Goal: Task Accomplishment & Management: Complete application form

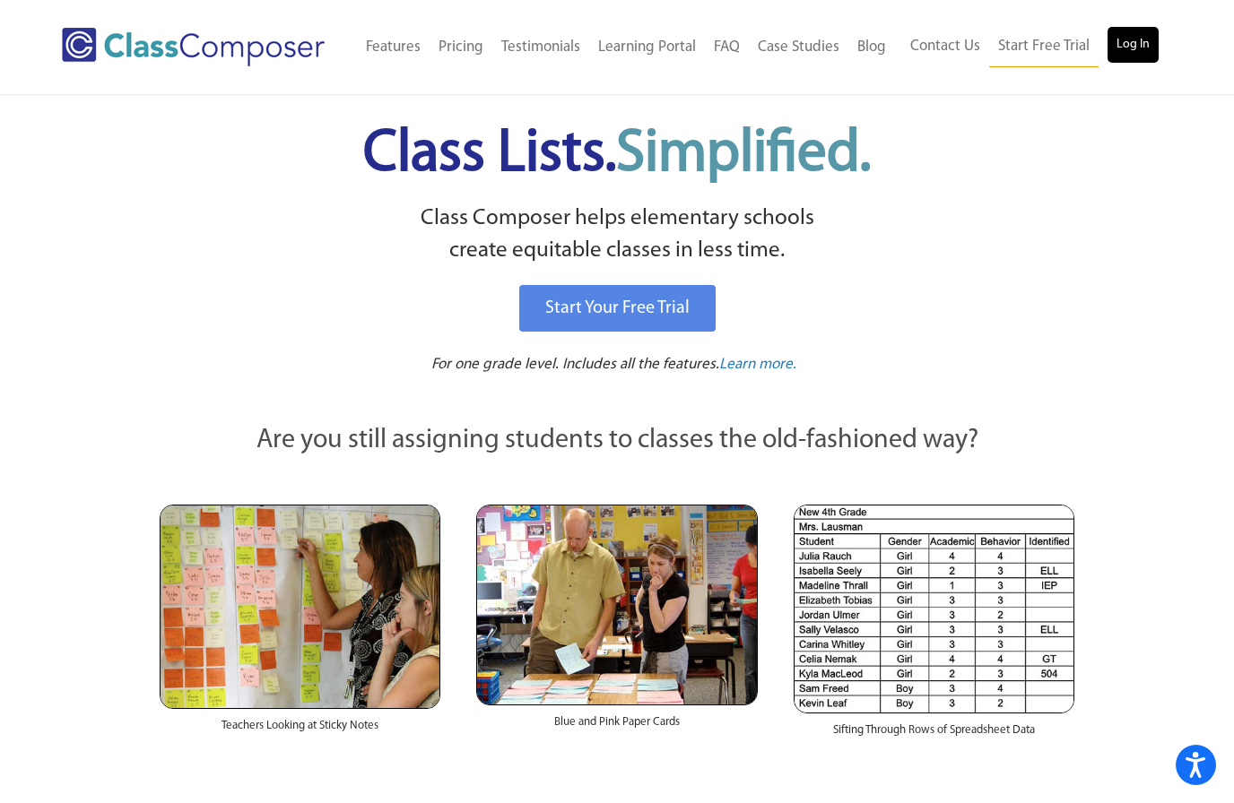
click at [1113, 44] on link "Log In" at bounding box center [1132, 45] width 51 height 36
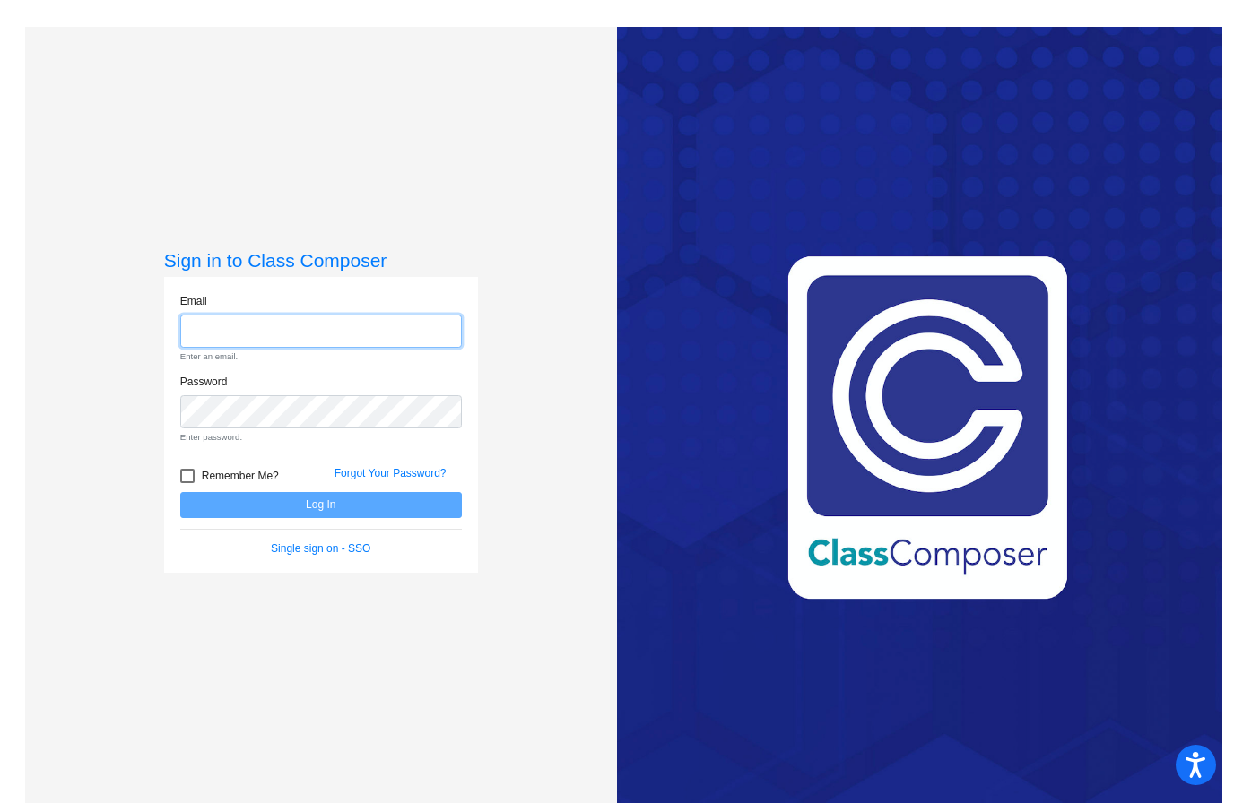
type input "[EMAIL_ADDRESS][DOMAIN_NAME]"
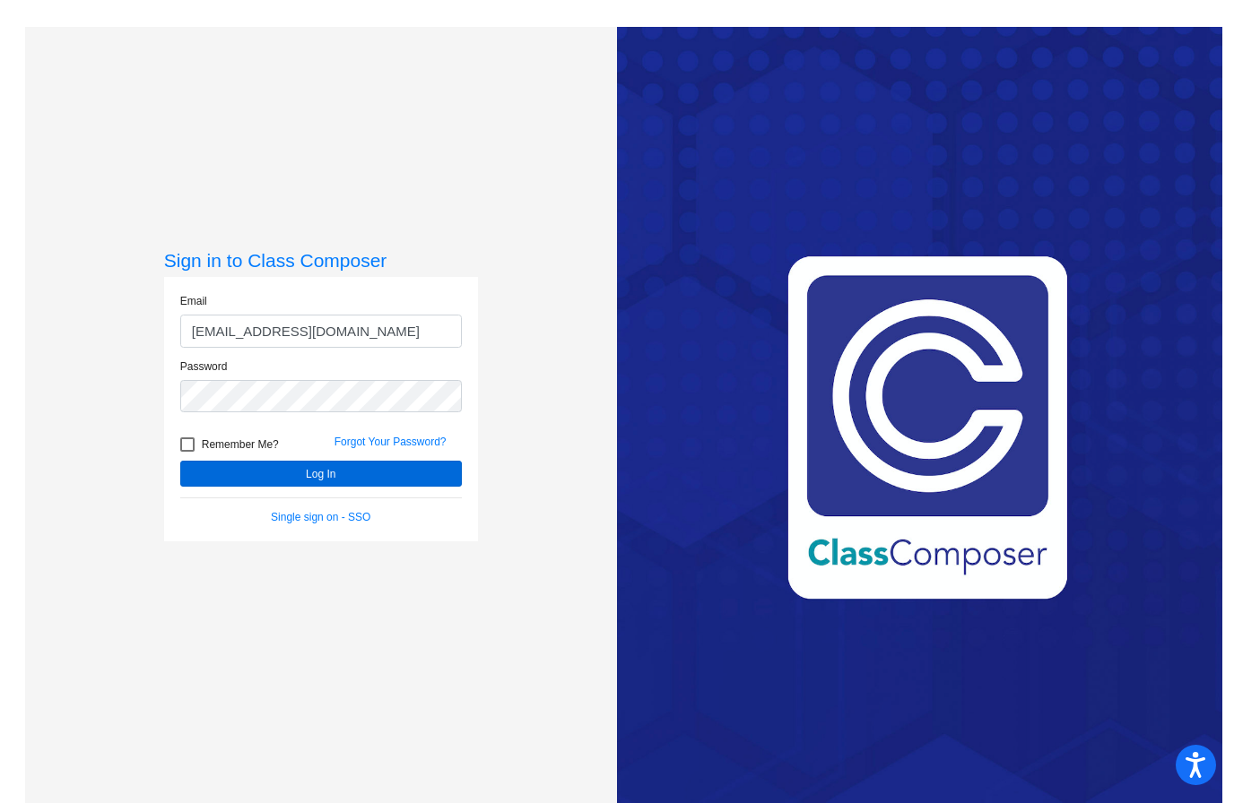
click at [401, 487] on button "Log In" at bounding box center [321, 474] width 282 height 26
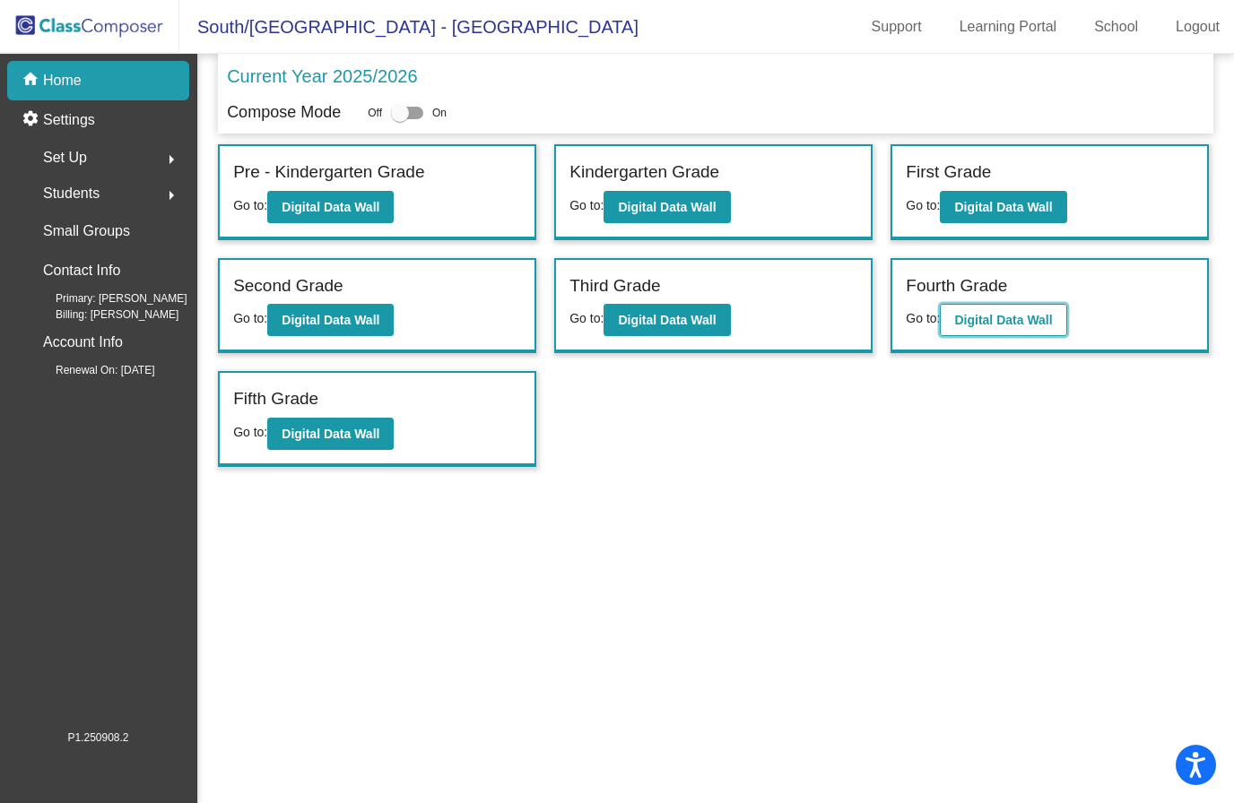
click at [1018, 317] on b "Digital Data Wall" at bounding box center [1003, 320] width 98 height 14
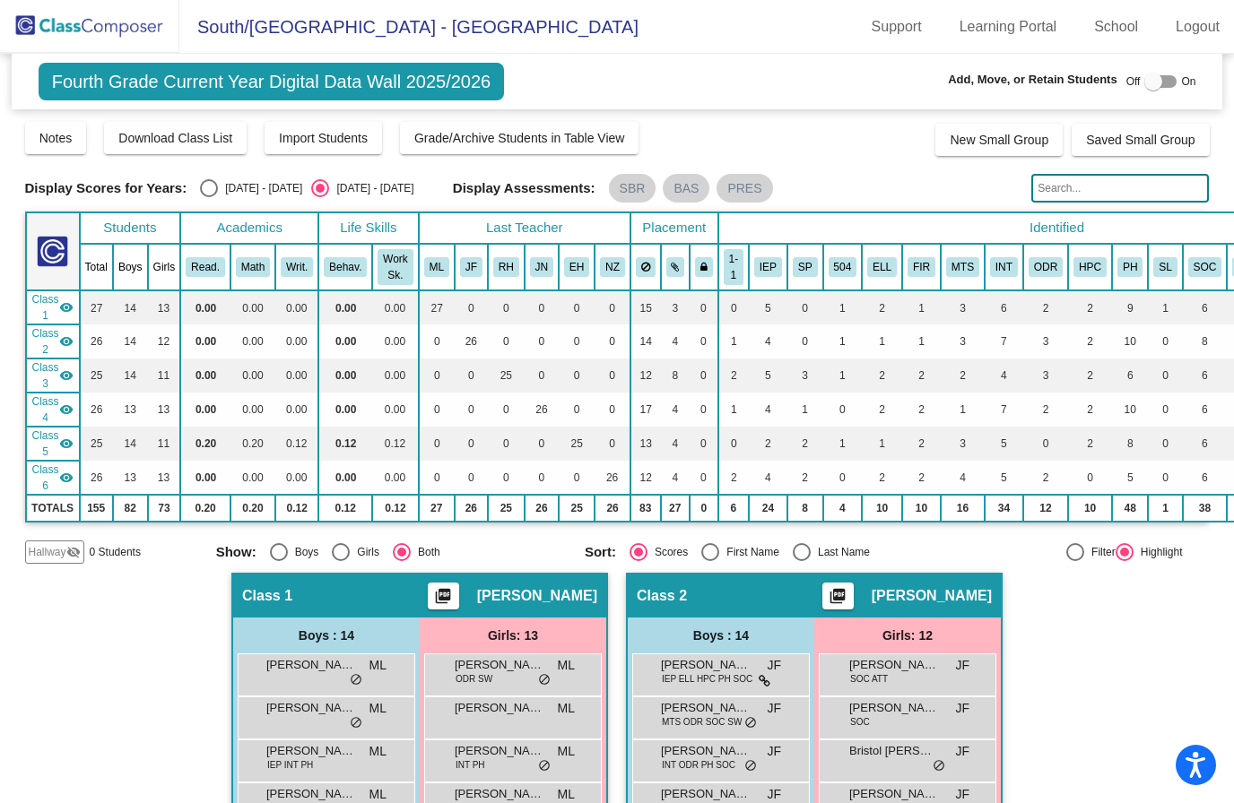
click at [45, 550] on span "Hallway" at bounding box center [48, 552] width 38 height 16
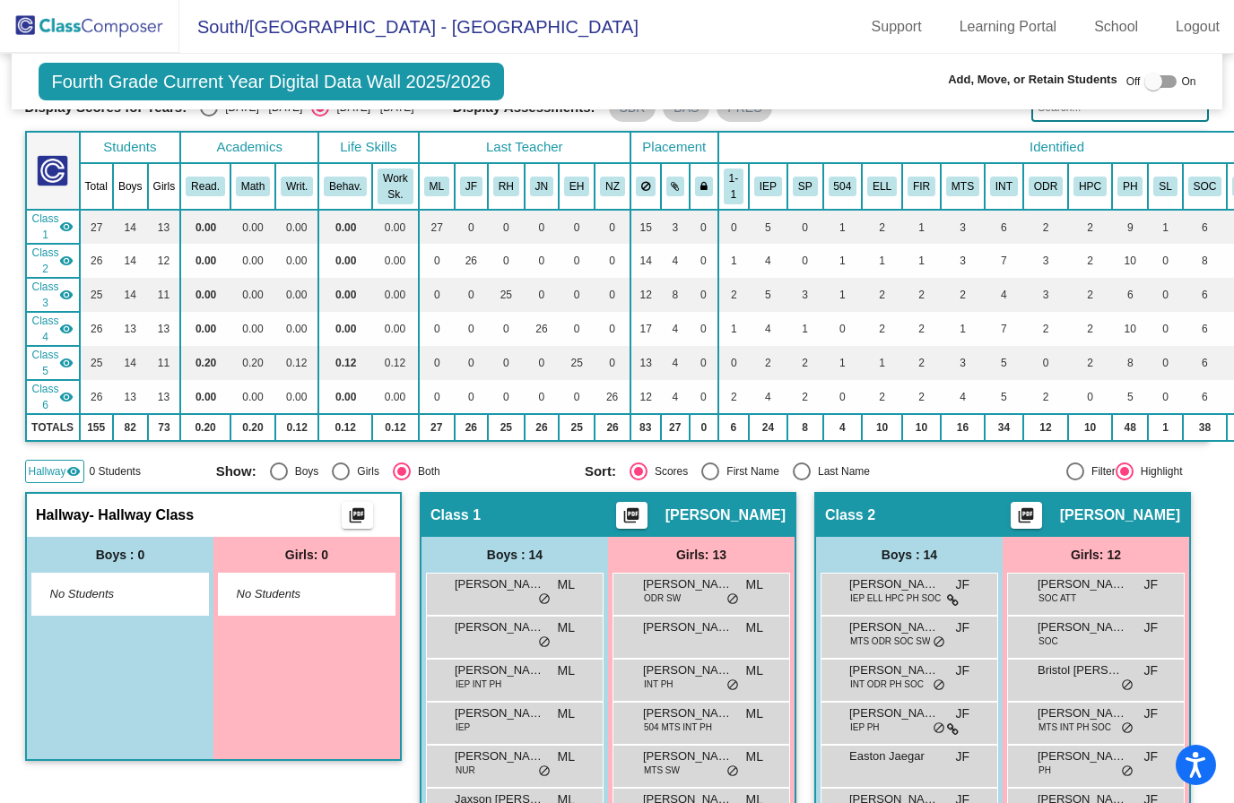
scroll to position [80, 0]
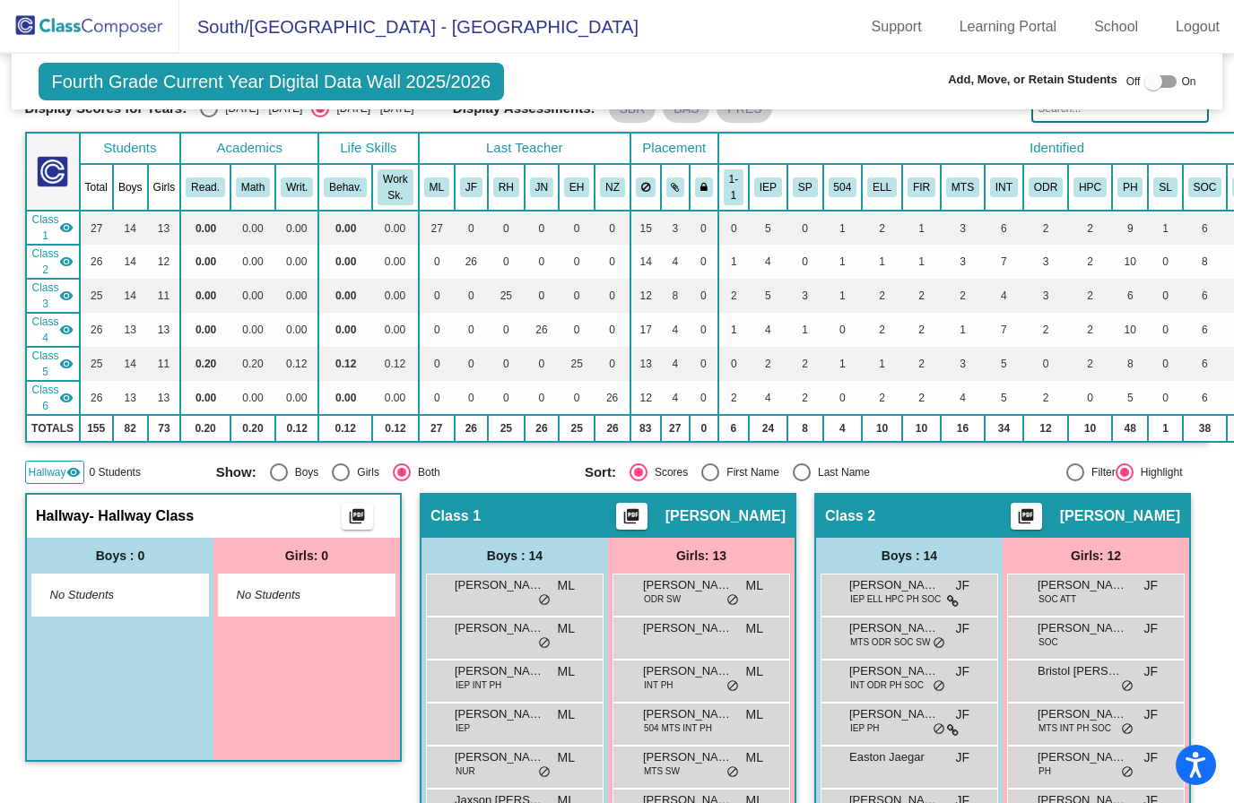
click at [74, 476] on mat-icon "visibility" at bounding box center [73, 472] width 14 height 14
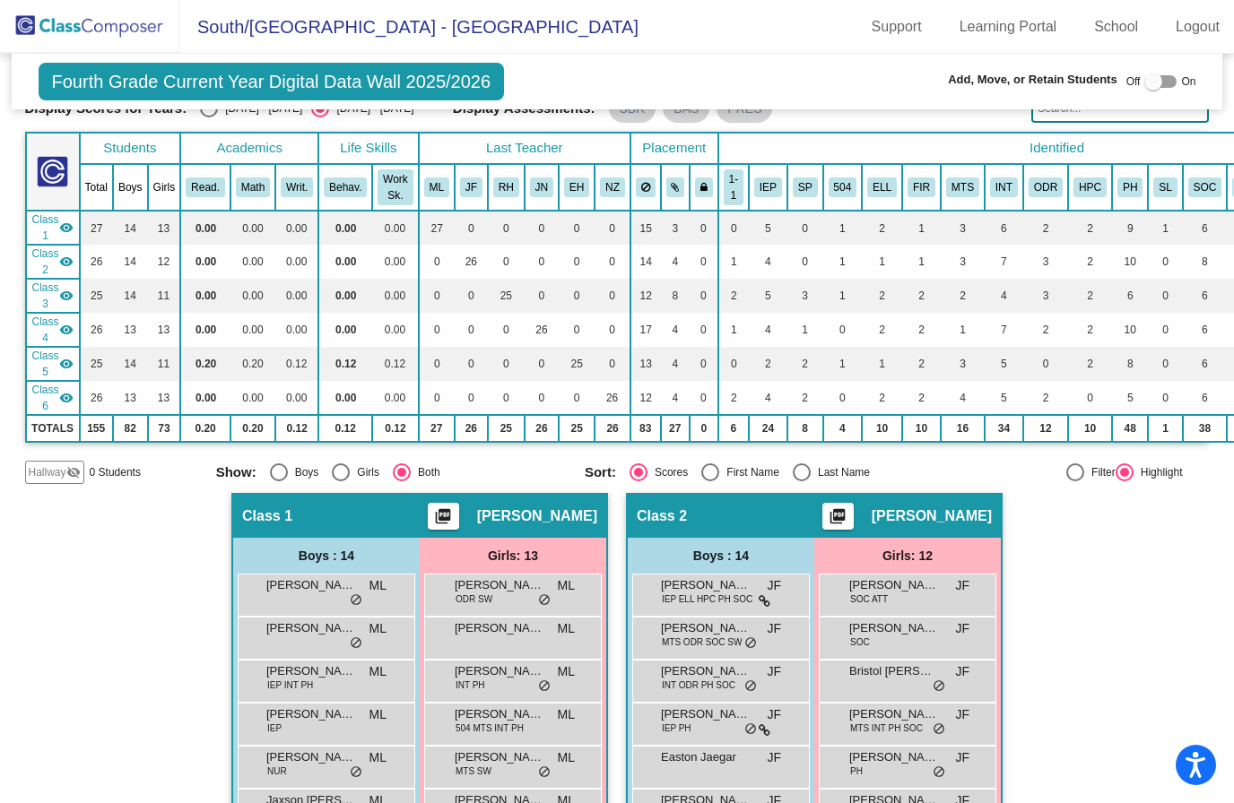
click at [74, 469] on mat-icon "visibility_off" at bounding box center [73, 472] width 14 height 14
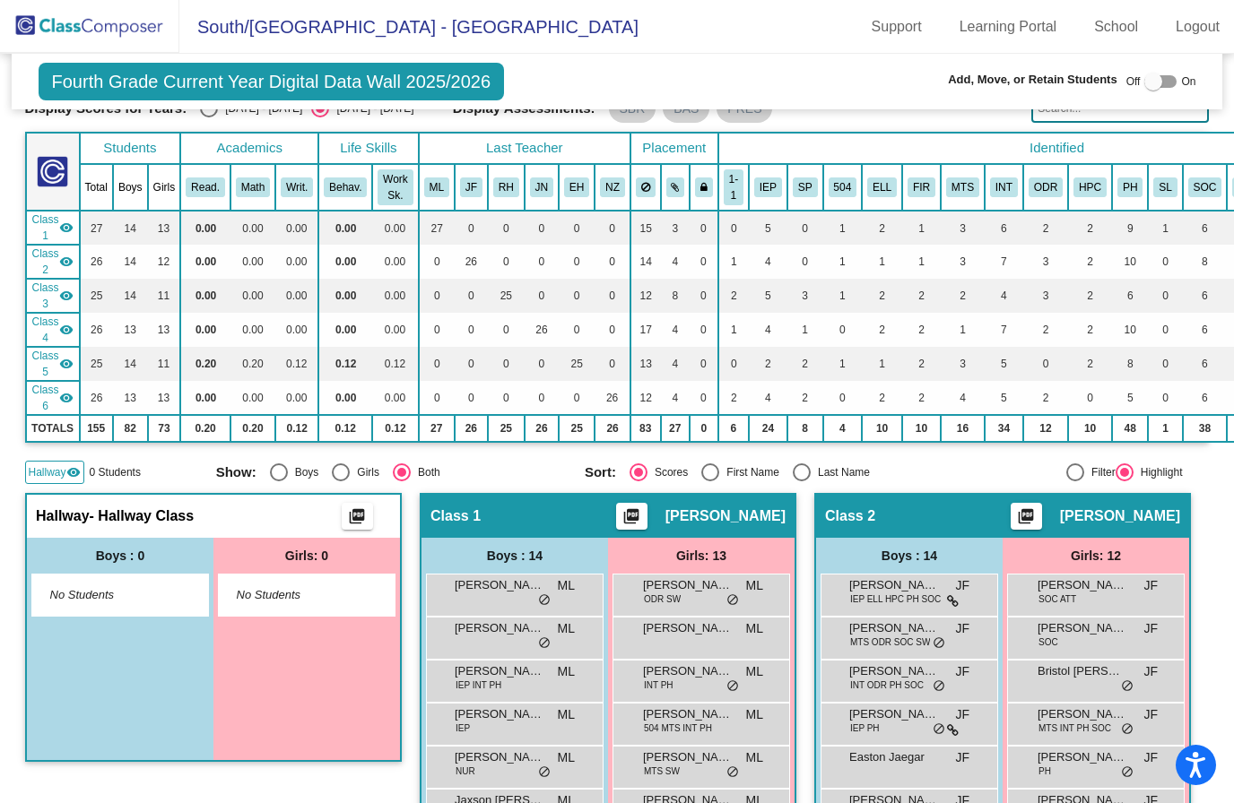
click at [1152, 91] on div at bounding box center [1153, 82] width 18 height 18
checkbox input "true"
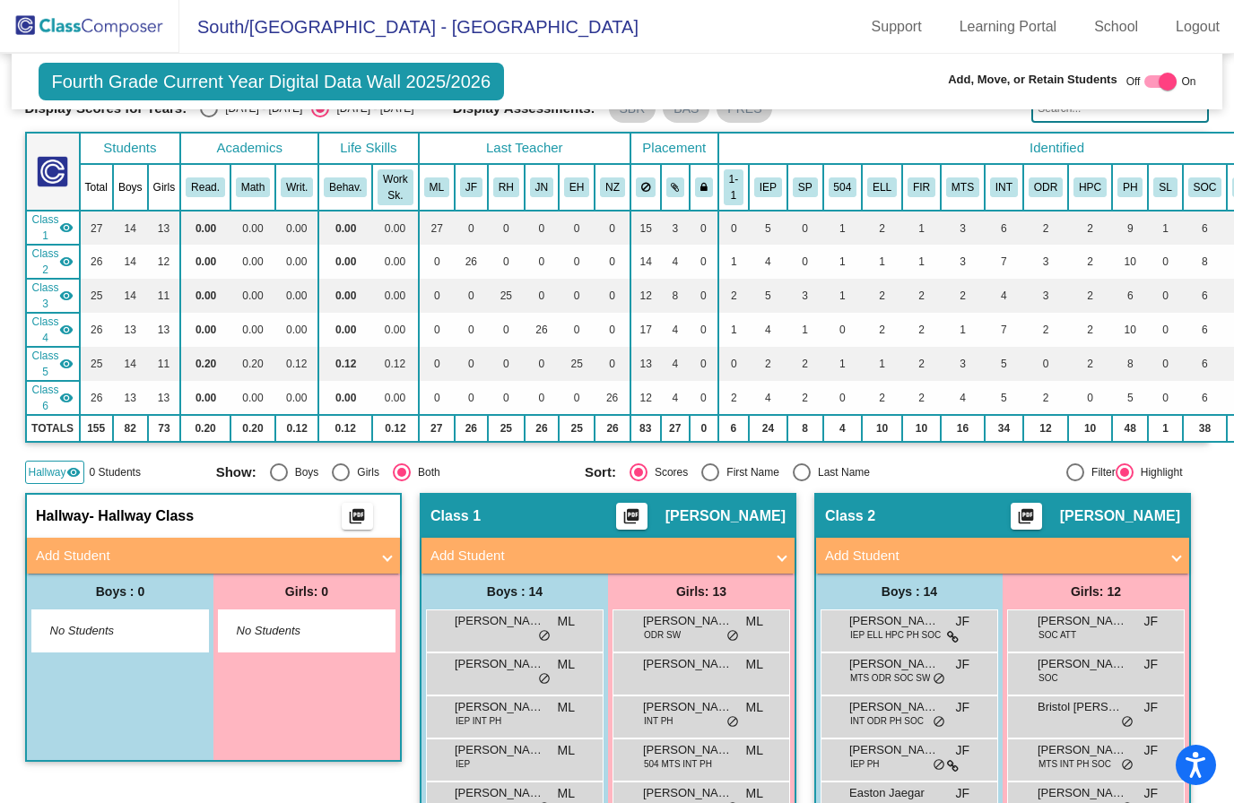
click at [386, 560] on span at bounding box center [387, 556] width 7 height 21
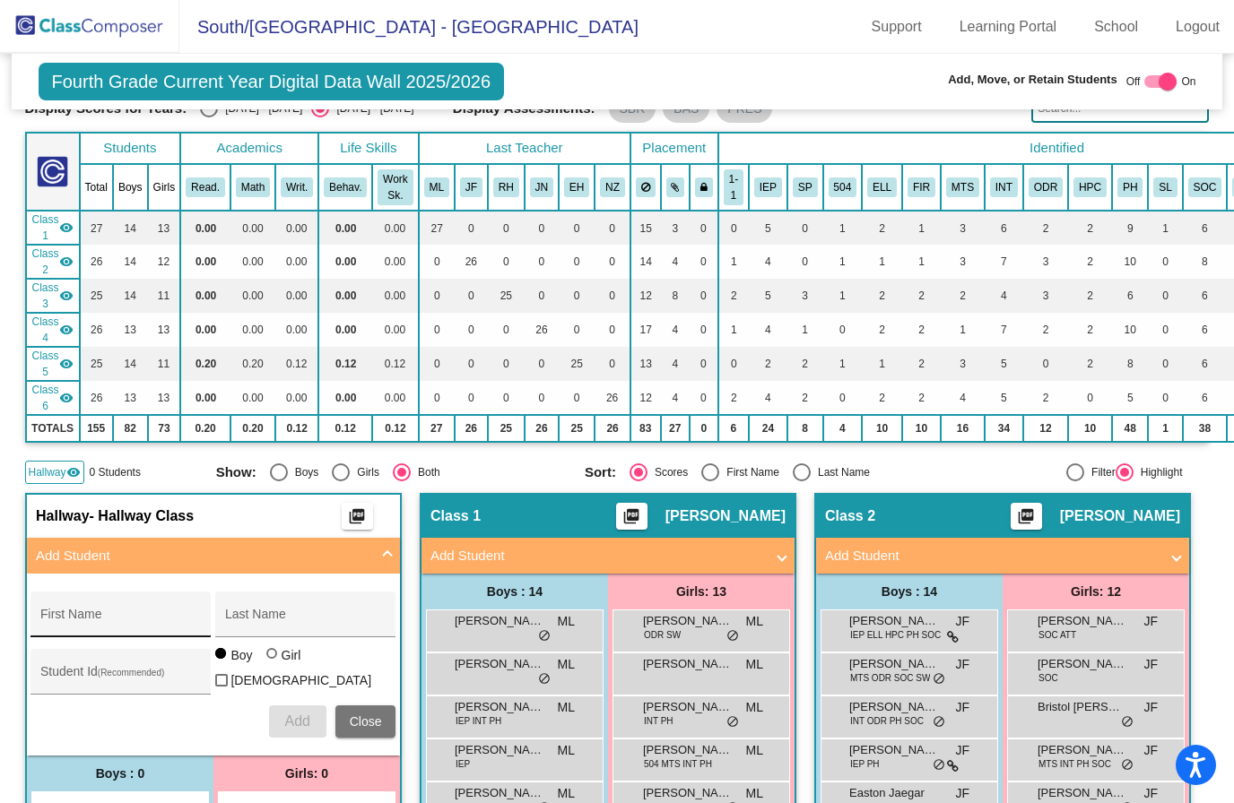
click at [165, 618] on input "First Name" at bounding box center [120, 621] width 161 height 14
type input "[PERSON_NAME]"
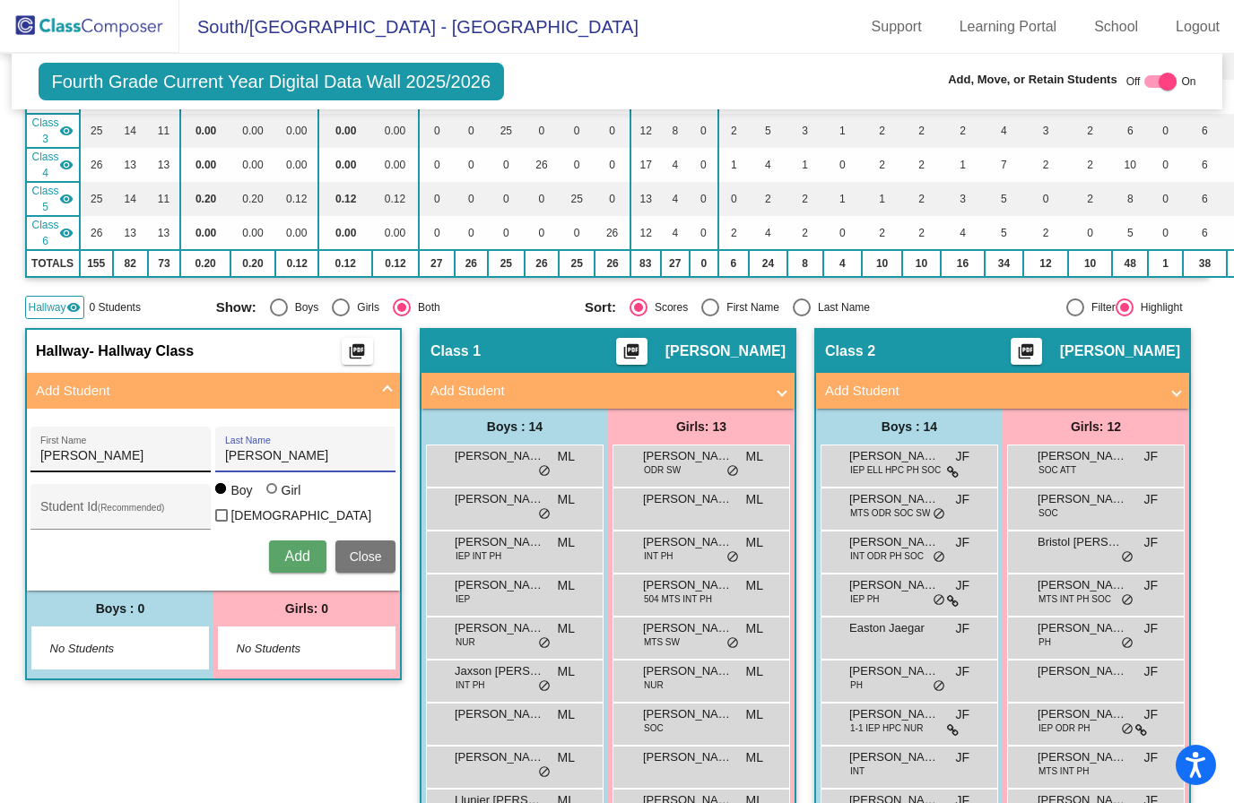
scroll to position [250, 8]
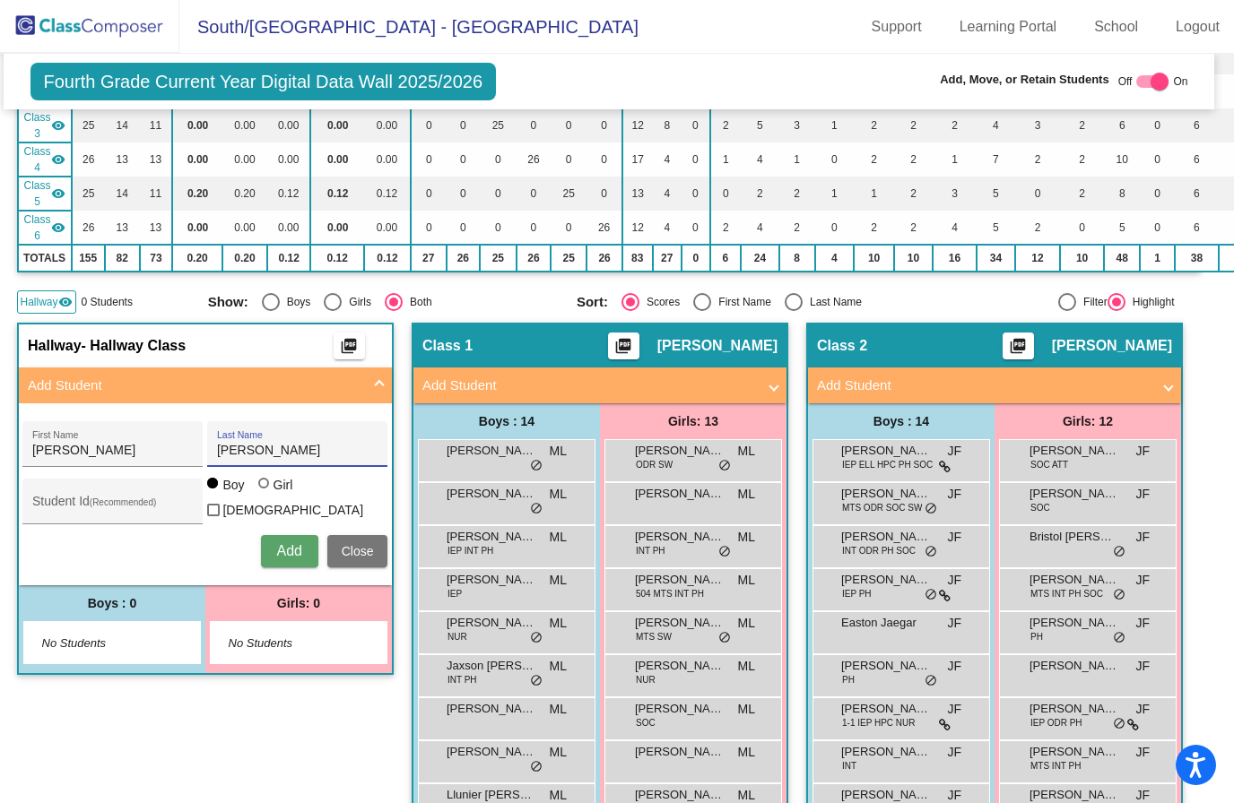
type input "[PERSON_NAME]"
click at [267, 489] on div at bounding box center [263, 483] width 11 height 11
click at [265, 493] on input "Girl" at bounding box center [264, 492] width 1 height 1
radio input "true"
click at [95, 501] on input "Student Id (Recommended)" at bounding box center [112, 508] width 161 height 14
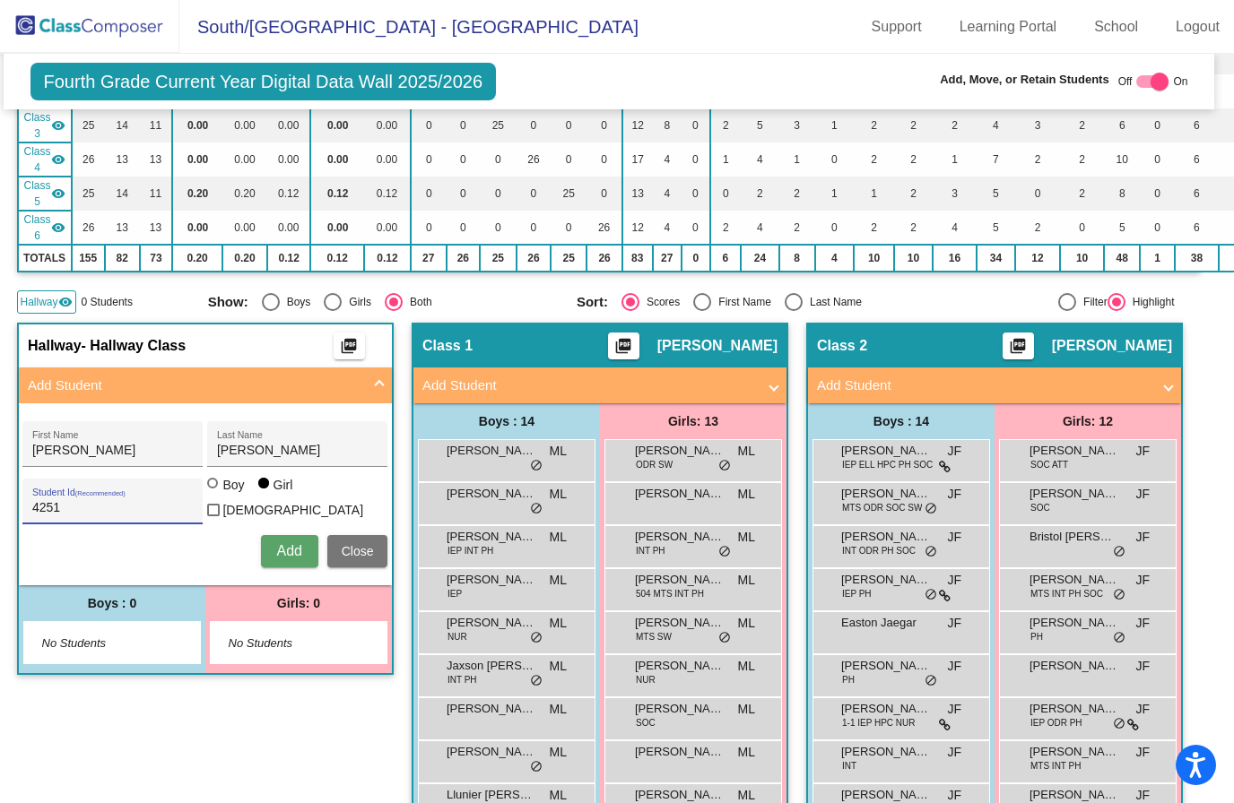
type input "4251"
click at [293, 556] on span "Add" at bounding box center [288, 550] width 25 height 15
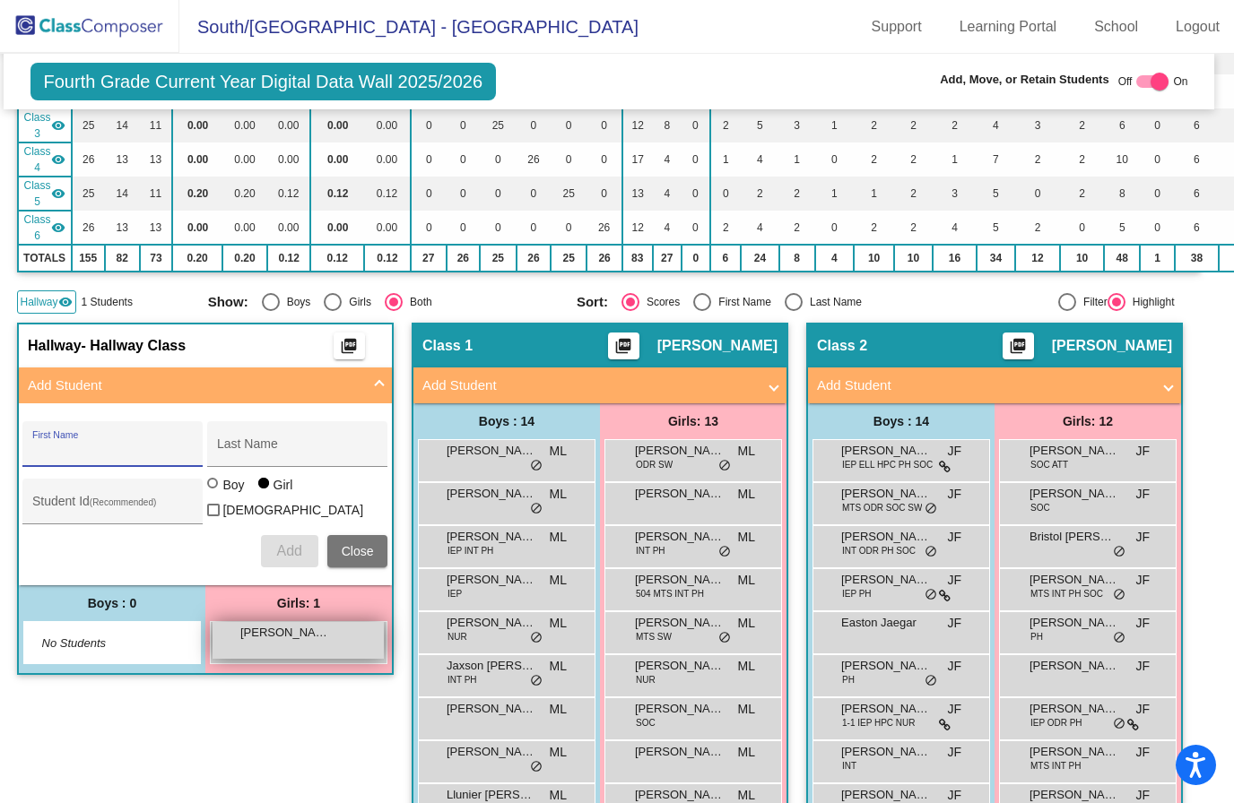
click at [282, 642] on div "[PERSON_NAME] lock do_not_disturb_alt" at bounding box center [297, 640] width 171 height 37
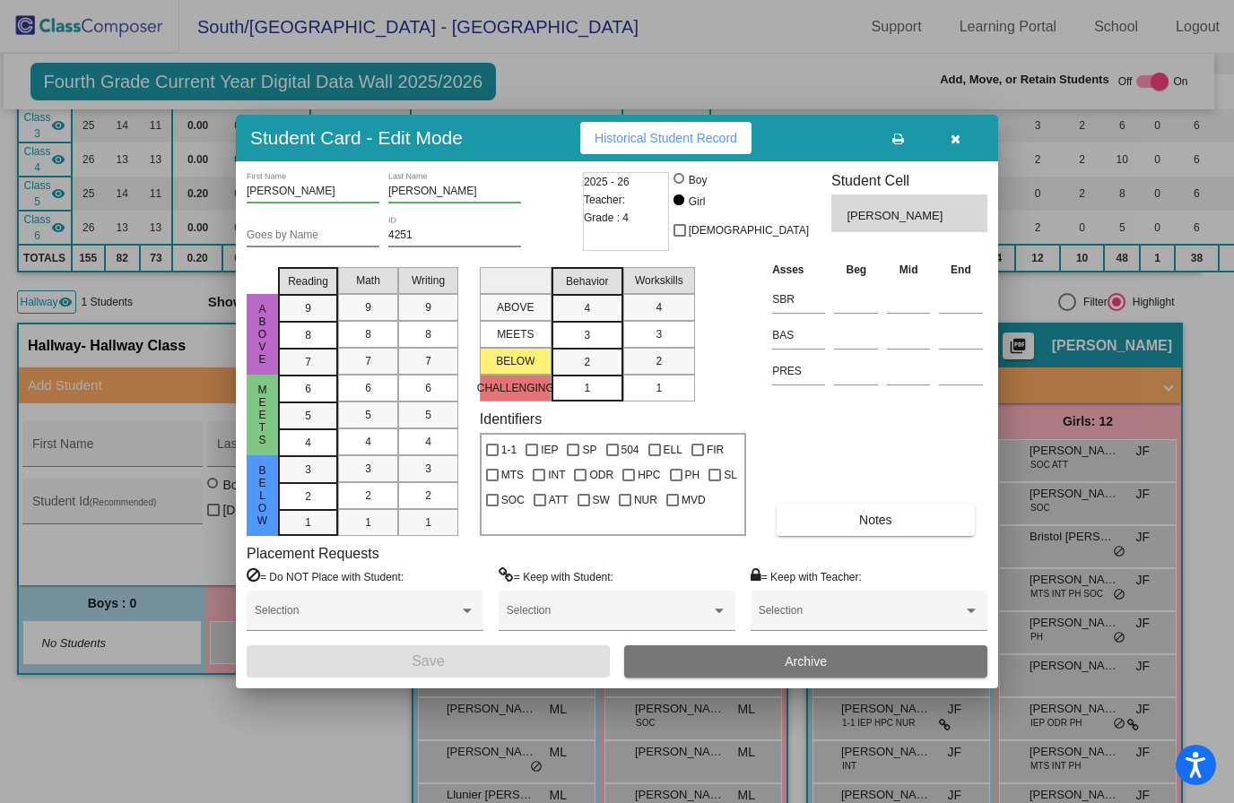
click at [436, 238] on input "4251" at bounding box center [454, 236] width 133 height 13
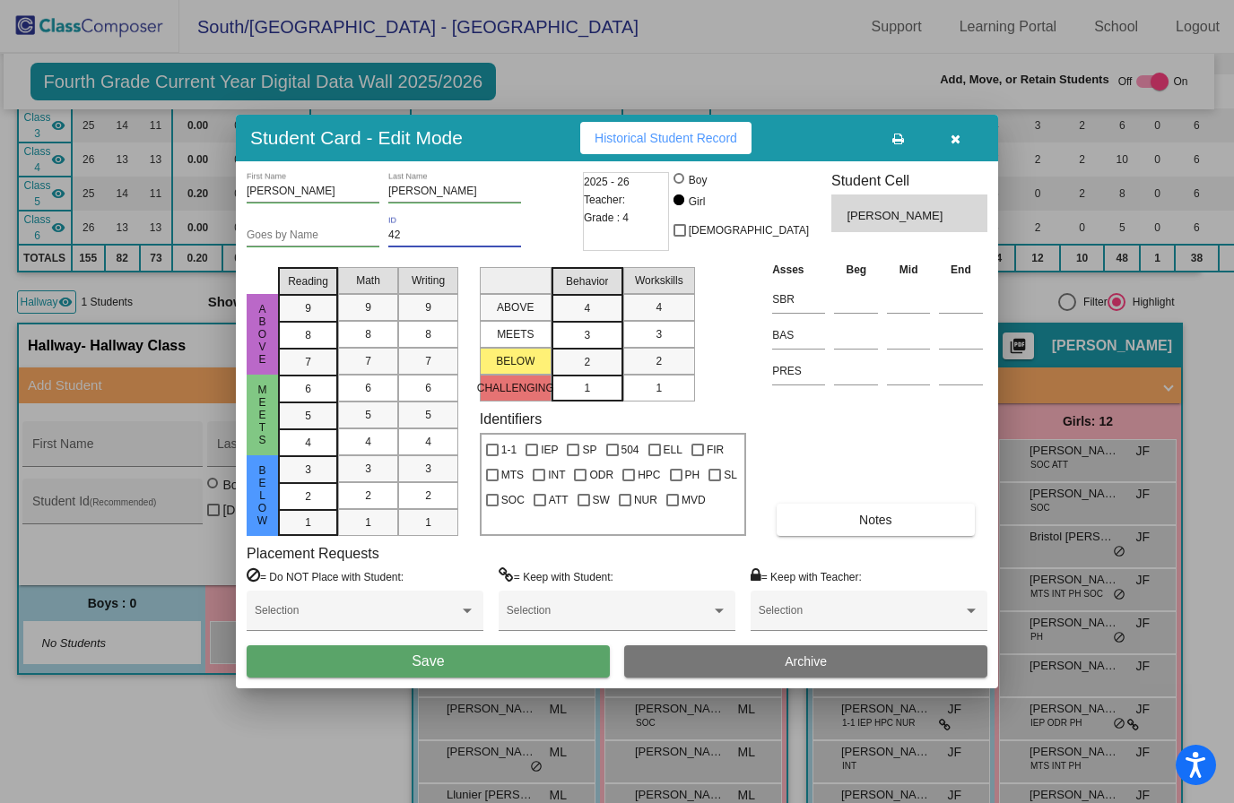
type input "4"
type input "32410"
click at [454, 663] on button "Save" at bounding box center [428, 662] width 363 height 32
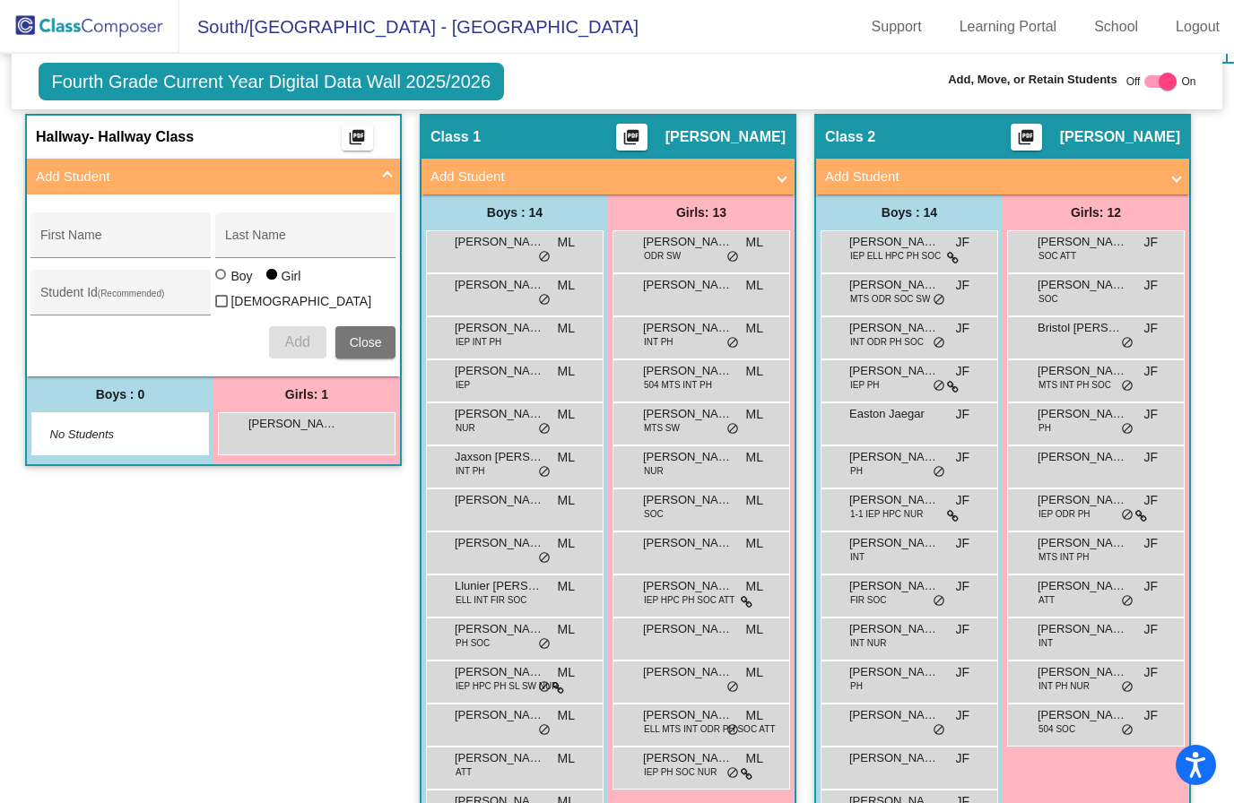
scroll to position [450, 0]
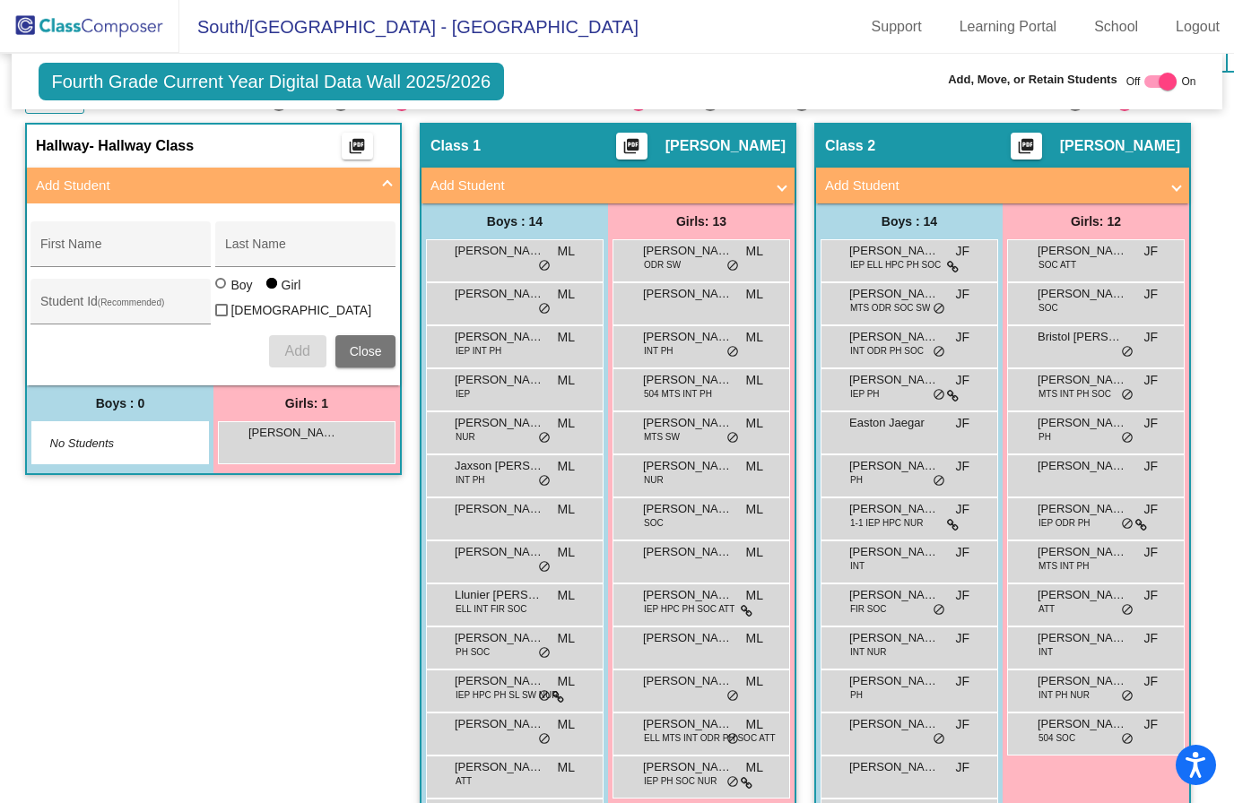
click at [135, 445] on span "No Students" at bounding box center [106, 444] width 112 height 18
click at [217, 178] on mat-panel-title "Add Student" at bounding box center [203, 186] width 334 height 21
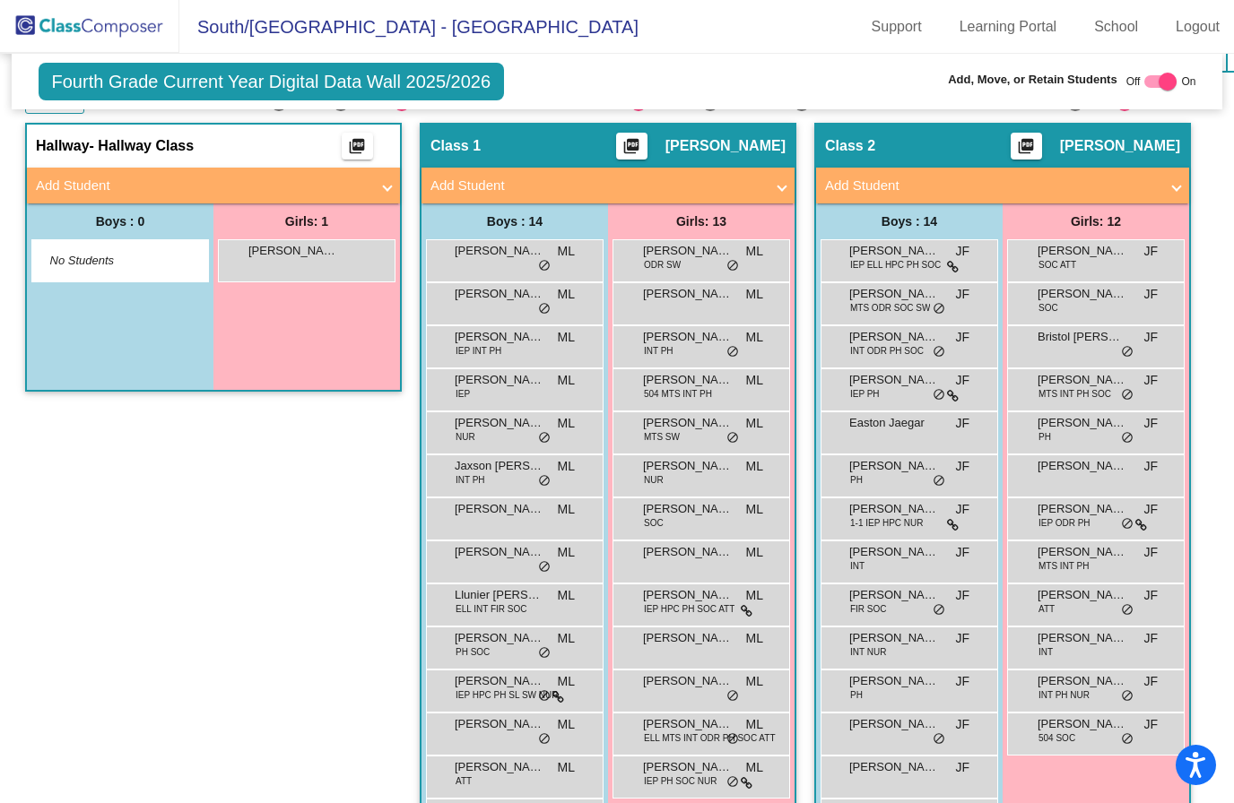
click at [217, 178] on mat-panel-title "Add Student" at bounding box center [203, 186] width 334 height 21
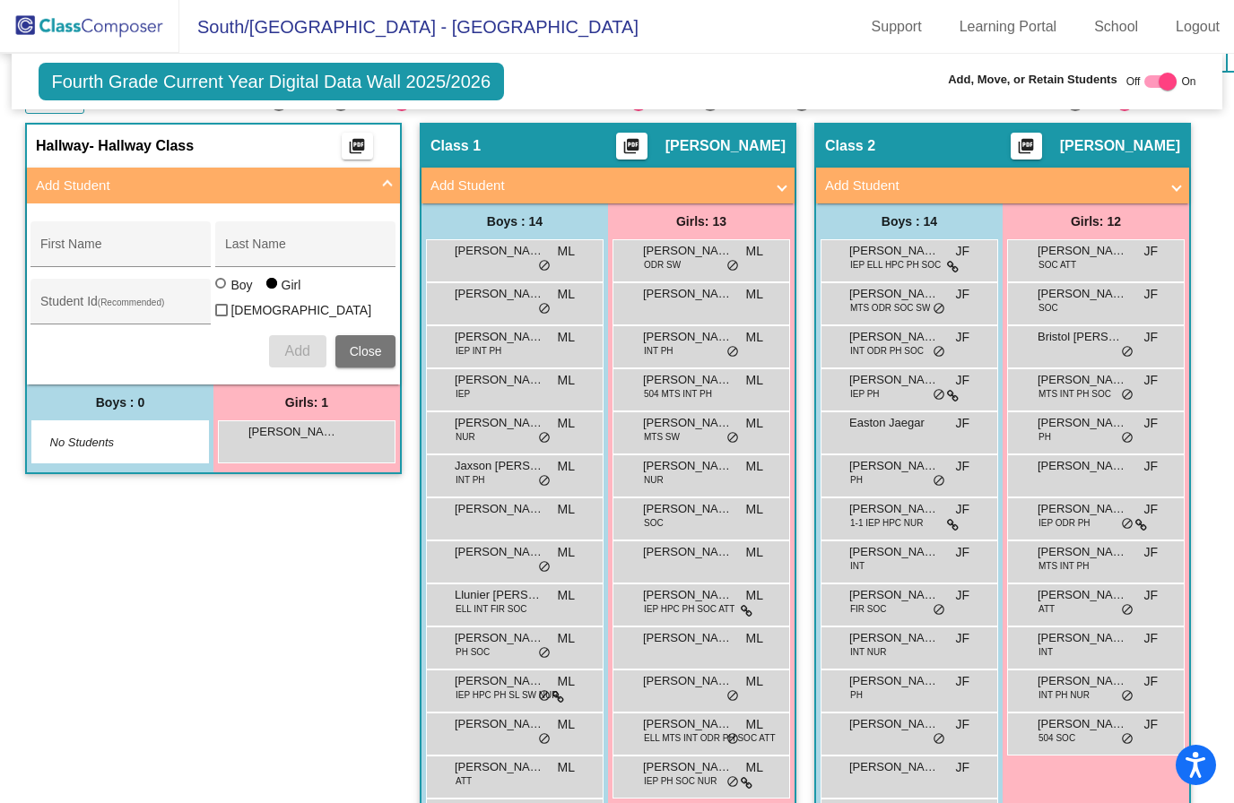
radio input "true"
click at [134, 247] on input "First Name" at bounding box center [120, 251] width 161 height 14
type input "[PERSON_NAME]"
click at [98, 301] on input "Student Id (Recommended)" at bounding box center [120, 308] width 161 height 14
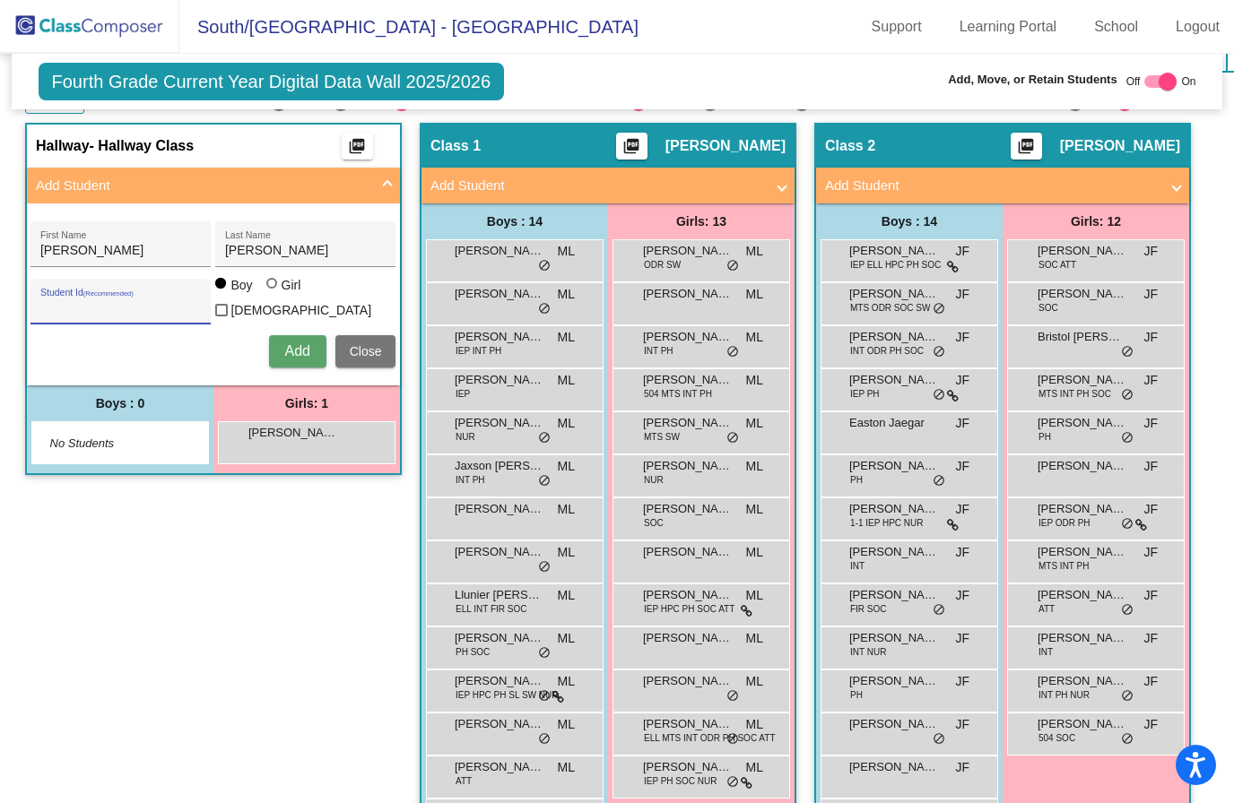
click at [97, 311] on input "Student Id (Recommended)" at bounding box center [120, 308] width 161 height 14
type input "18149"
click at [300, 357] on span "Add" at bounding box center [296, 350] width 25 height 15
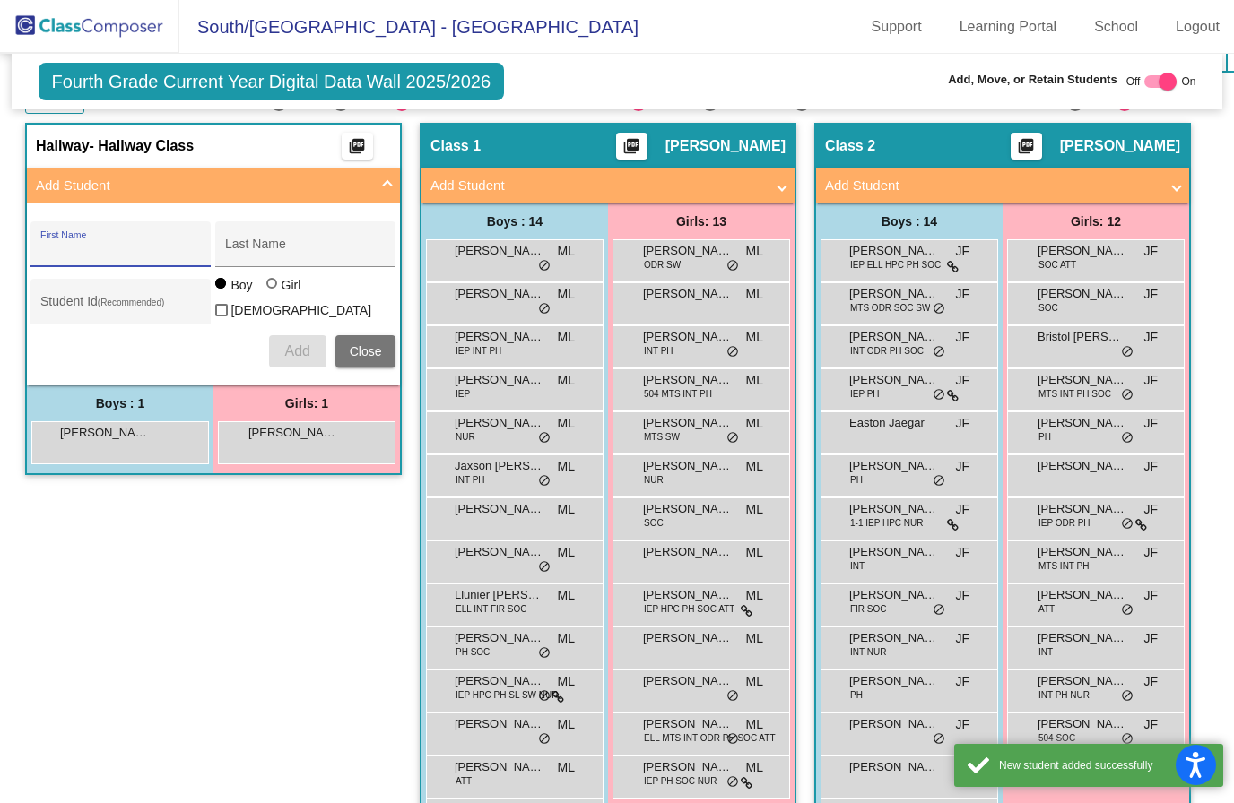
click at [370, 185] on span "Add Student" at bounding box center [210, 186] width 348 height 21
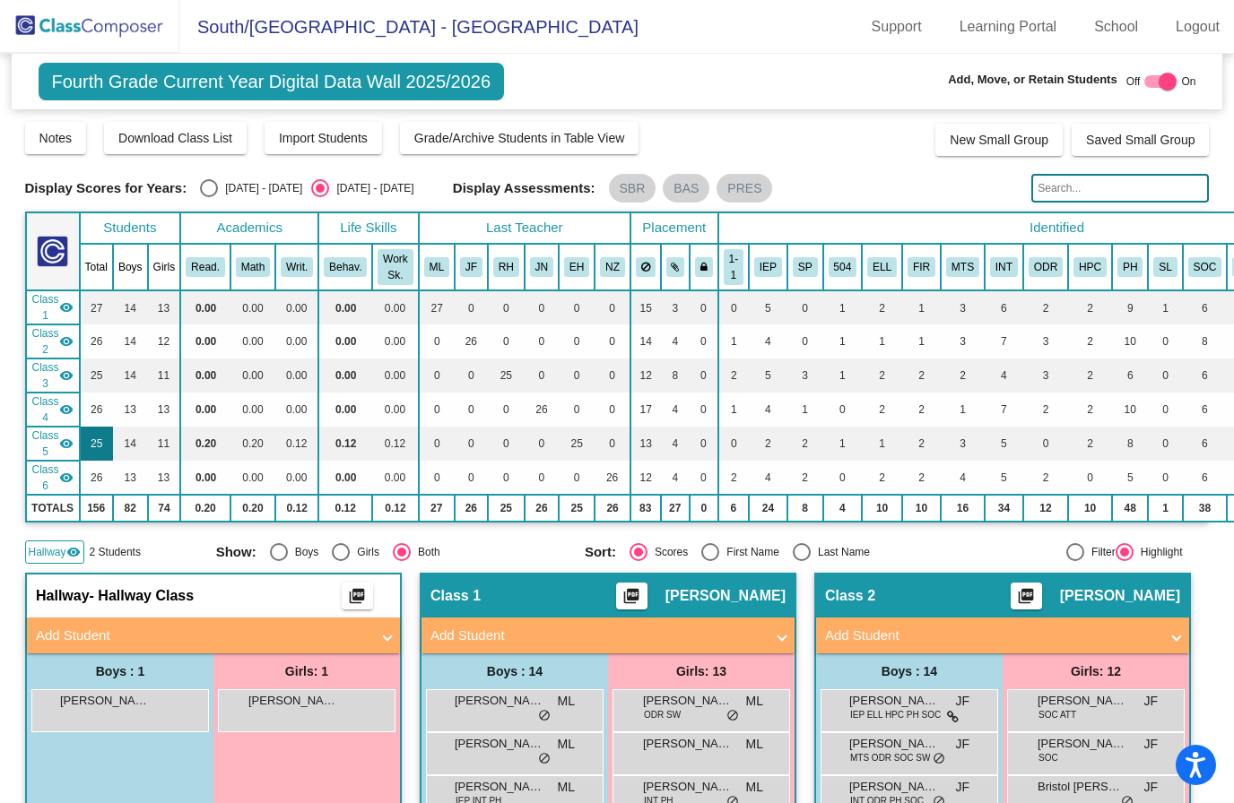
scroll to position [0, 0]
click at [66, 312] on mat-icon "visibility" at bounding box center [66, 307] width 14 height 14
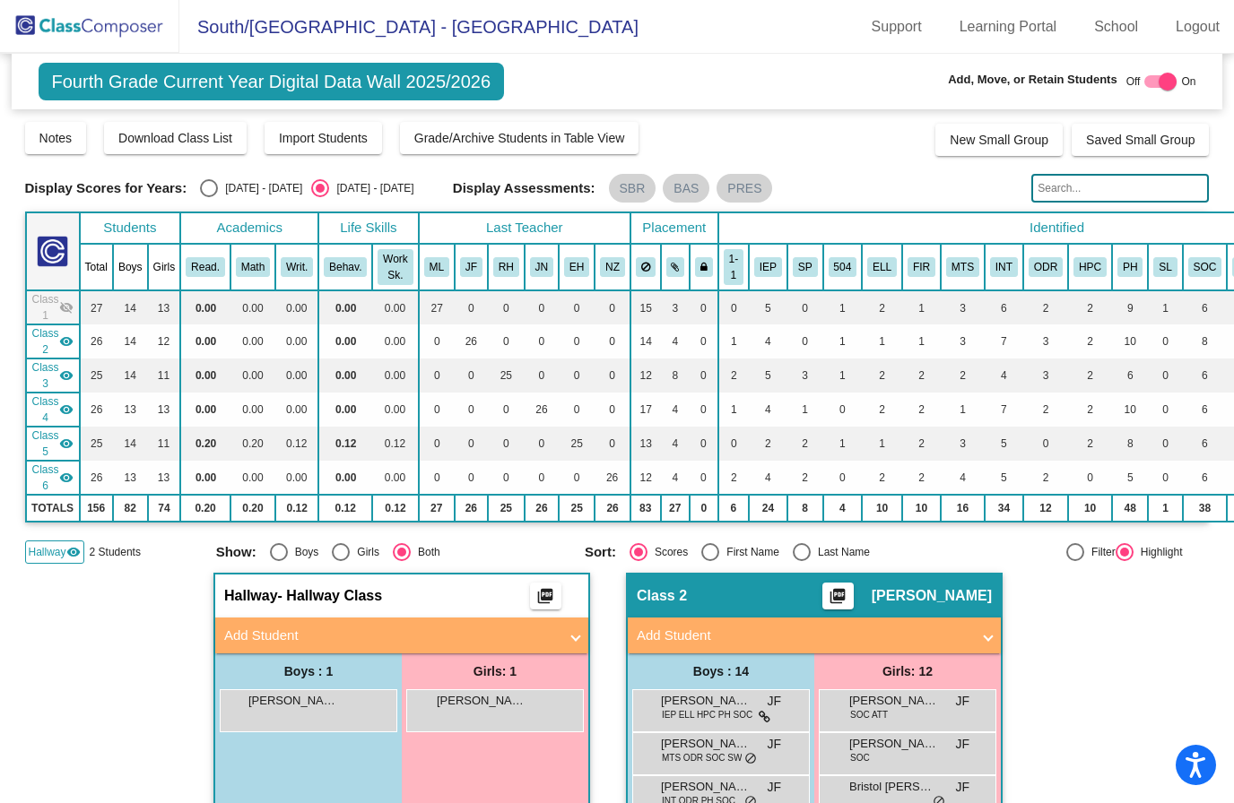
click at [65, 337] on mat-icon "visibility" at bounding box center [66, 341] width 14 height 14
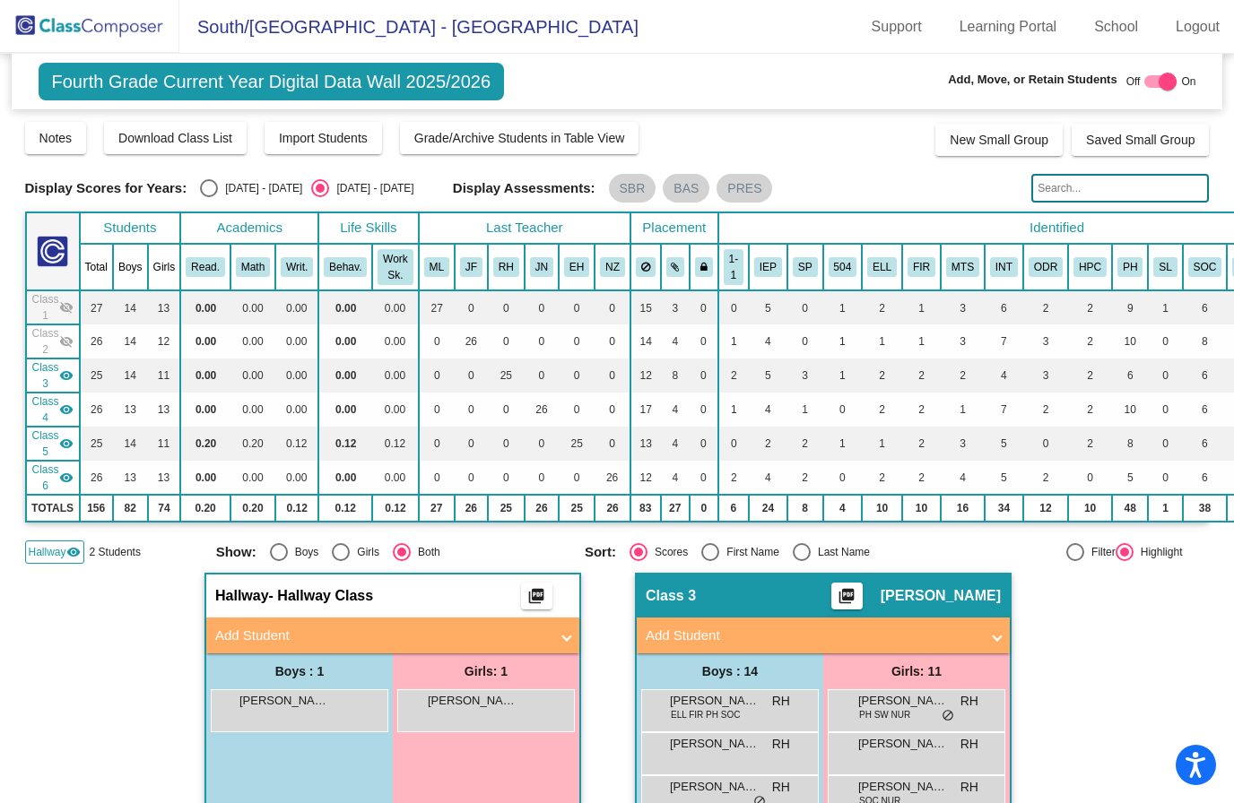
click at [65, 414] on mat-icon "visibility" at bounding box center [66, 410] width 14 height 14
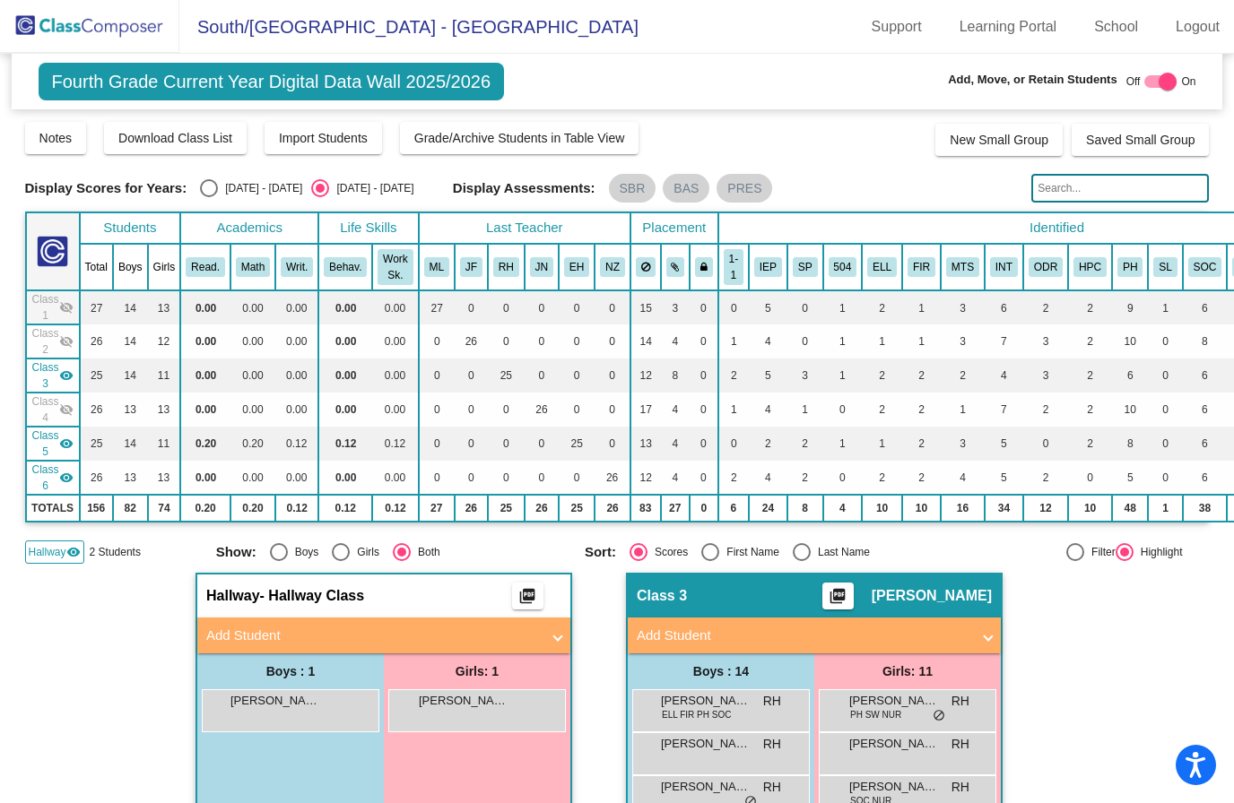
click at [66, 481] on mat-icon "visibility" at bounding box center [66, 478] width 14 height 14
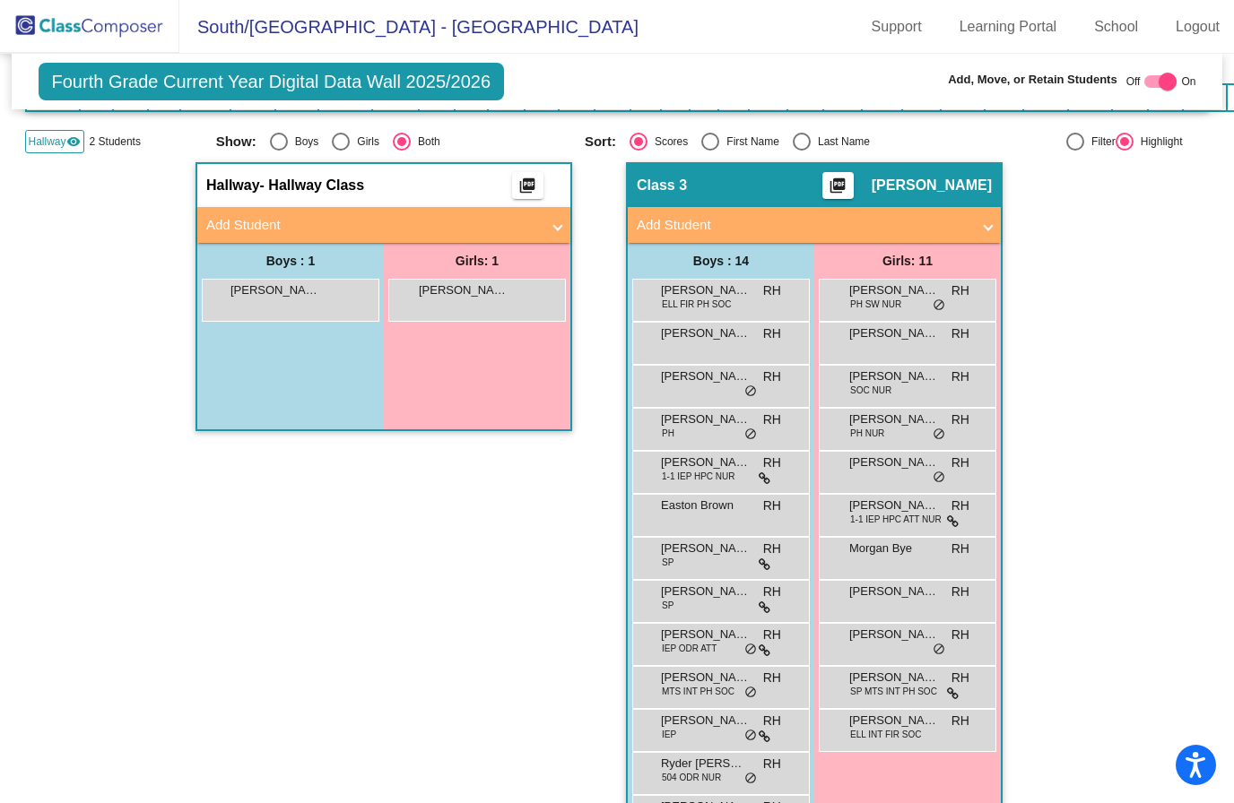
scroll to position [411, 0]
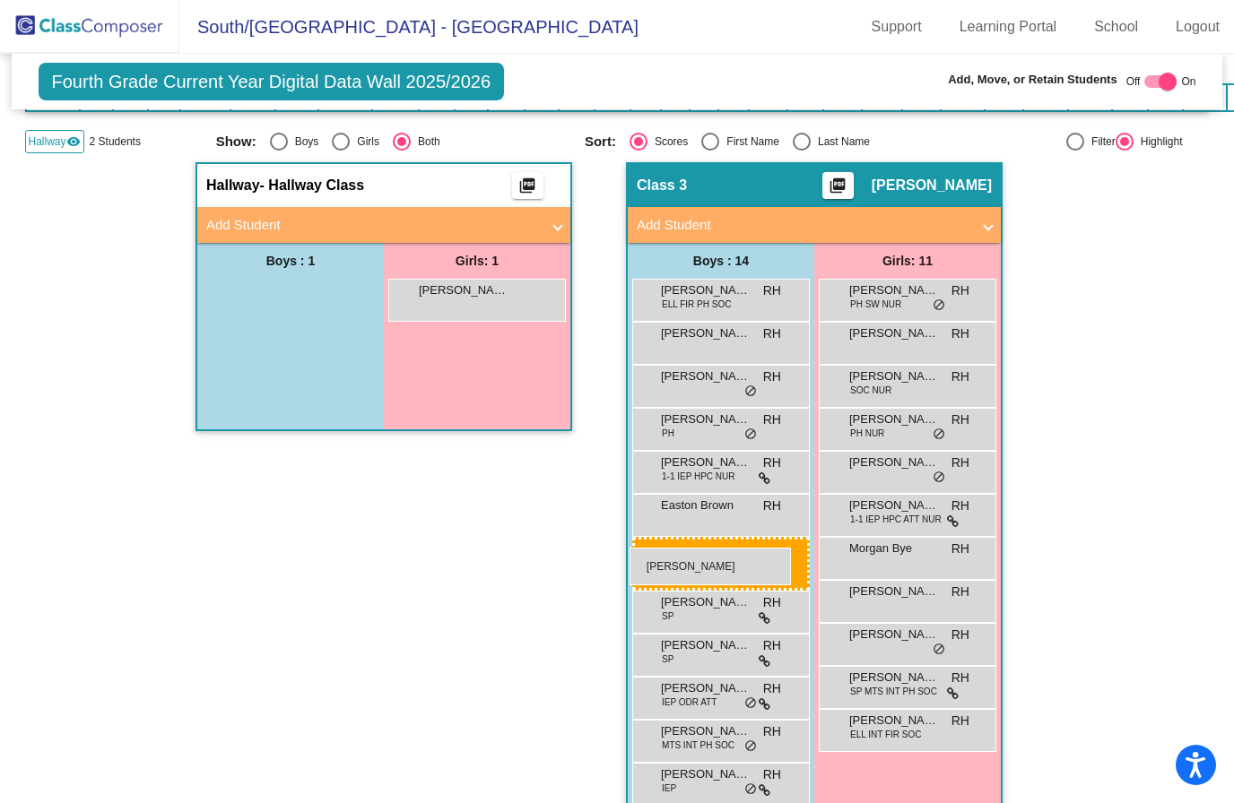
drag, startPoint x: 307, startPoint y: 305, endPoint x: 629, endPoint y: 547, distance: 403.4
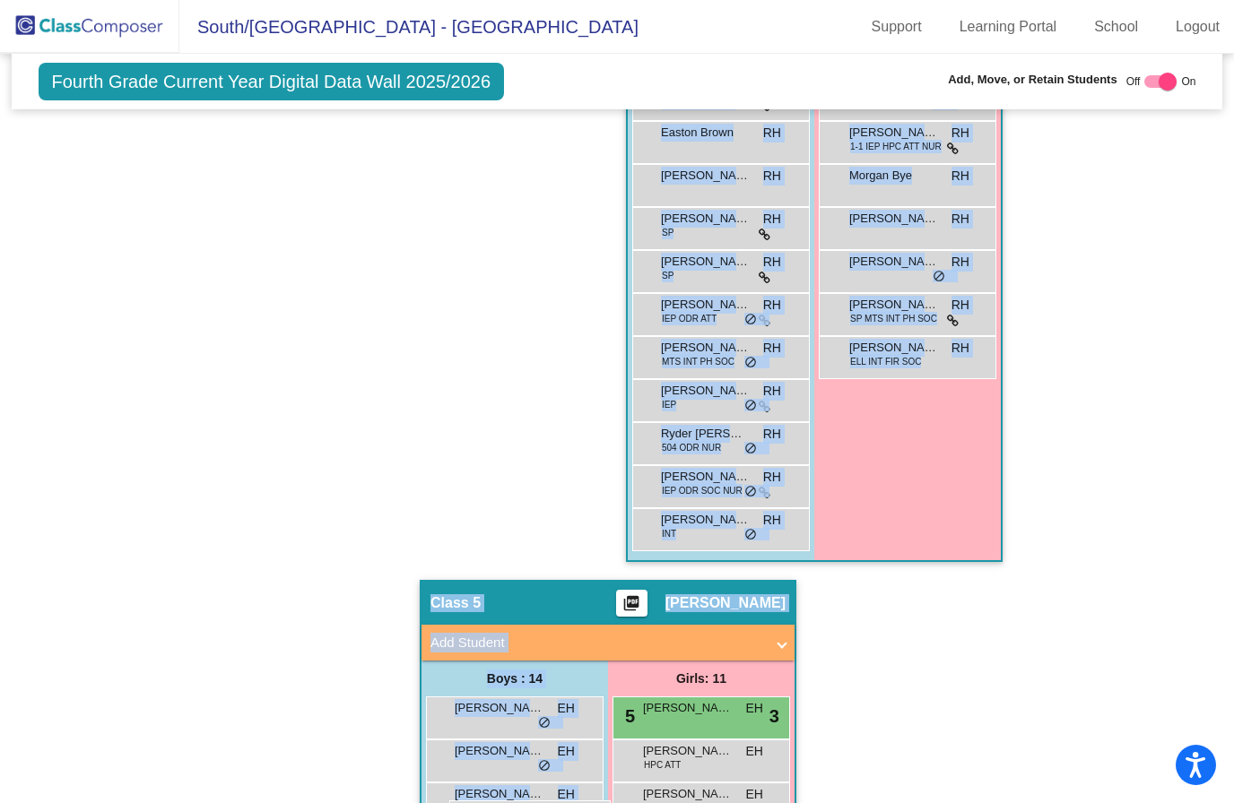
scroll to position [794, 0]
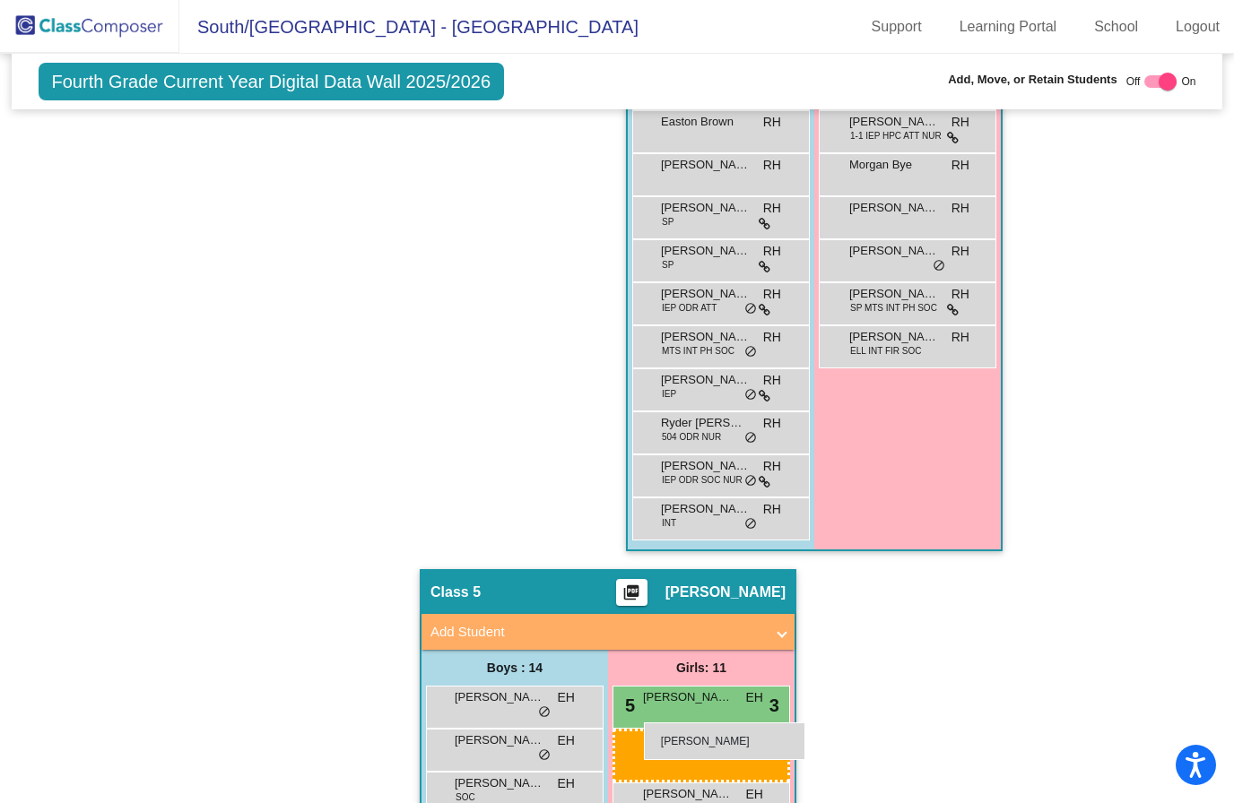
drag, startPoint x: 472, startPoint y: 303, endPoint x: 644, endPoint y: 723, distance: 453.2
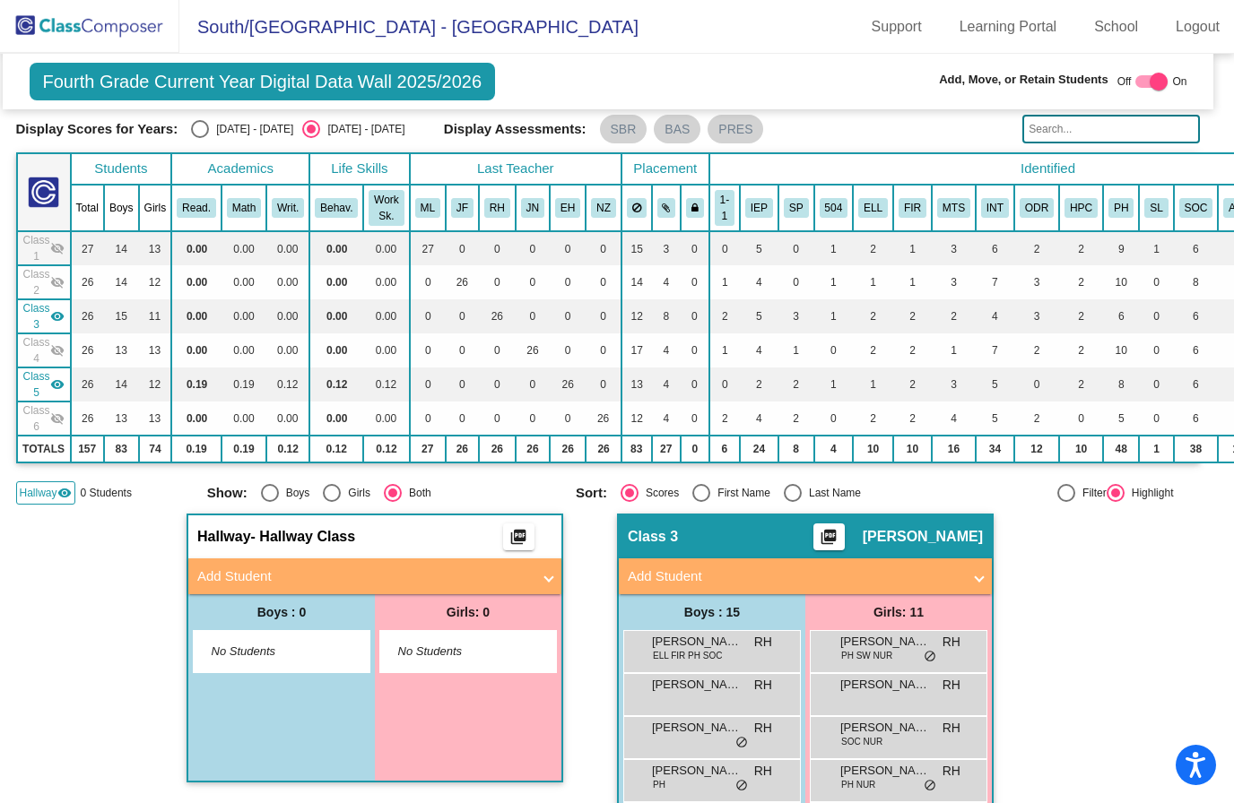
scroll to position [59, 9]
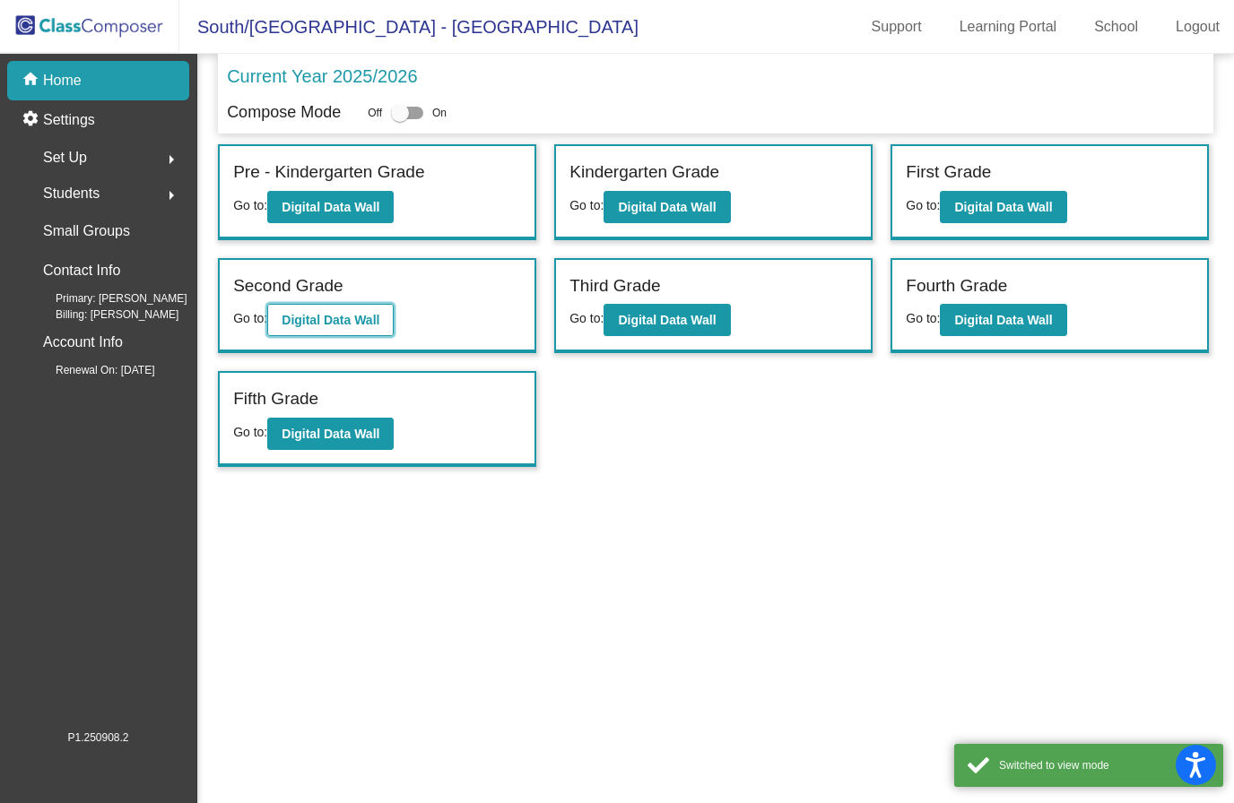
click at [379, 325] on b "Digital Data Wall" at bounding box center [331, 320] width 98 height 14
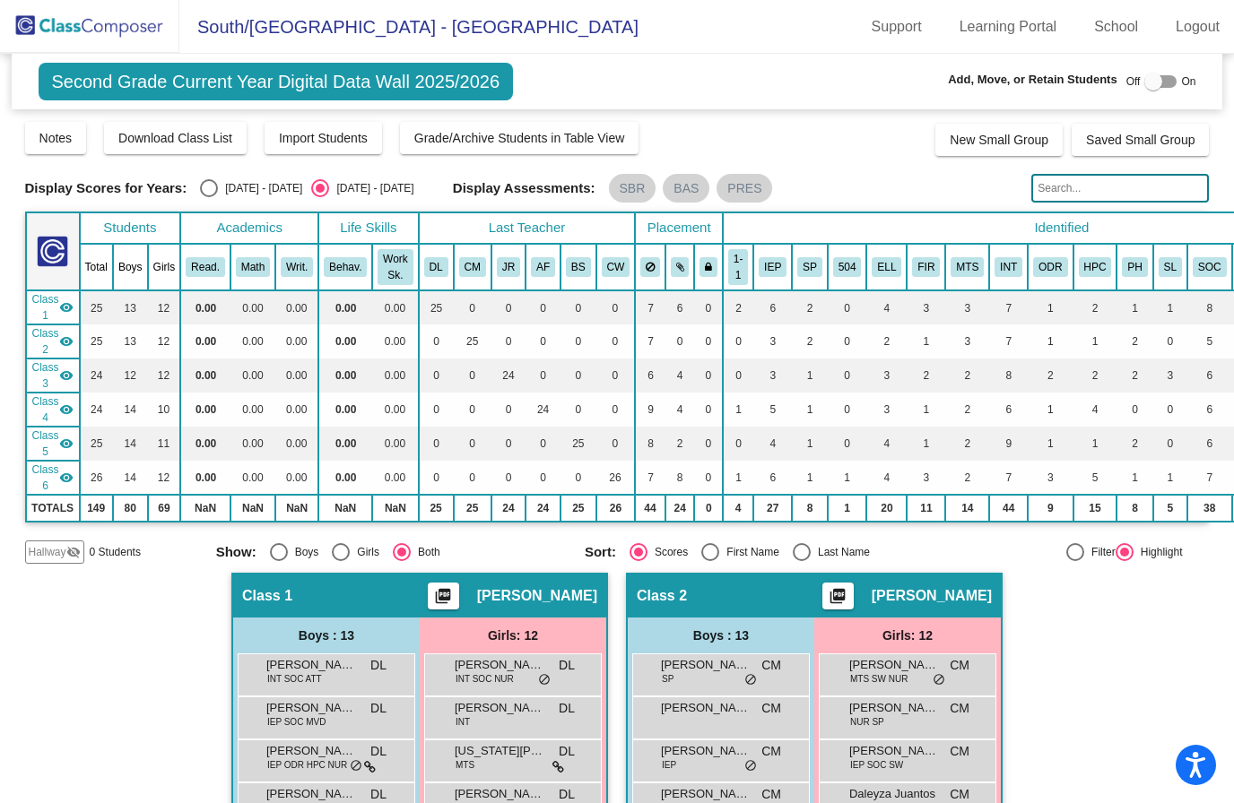
click at [1165, 82] on div at bounding box center [1160, 81] width 32 height 13
checkbox input "true"
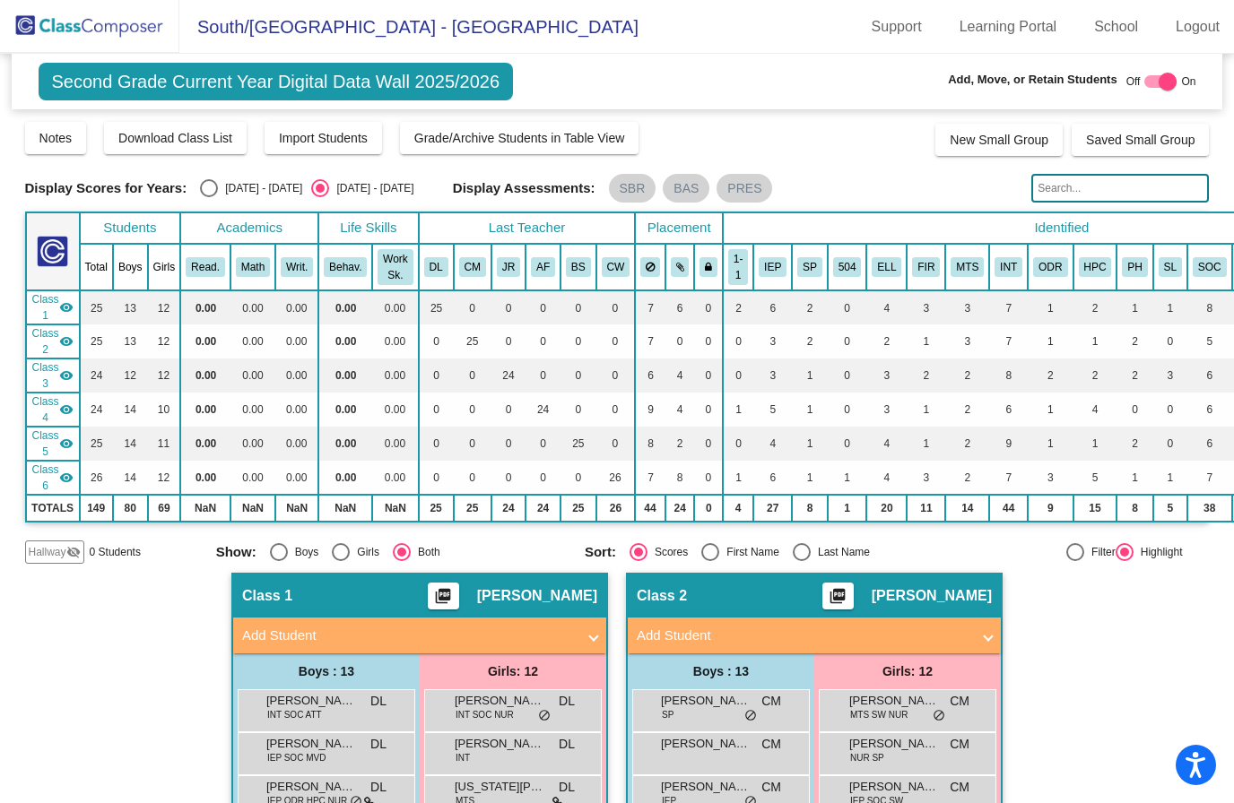
click at [102, 550] on span "0 Students" at bounding box center [115, 552] width 51 height 16
click at [38, 548] on span "Hallway" at bounding box center [48, 552] width 38 height 16
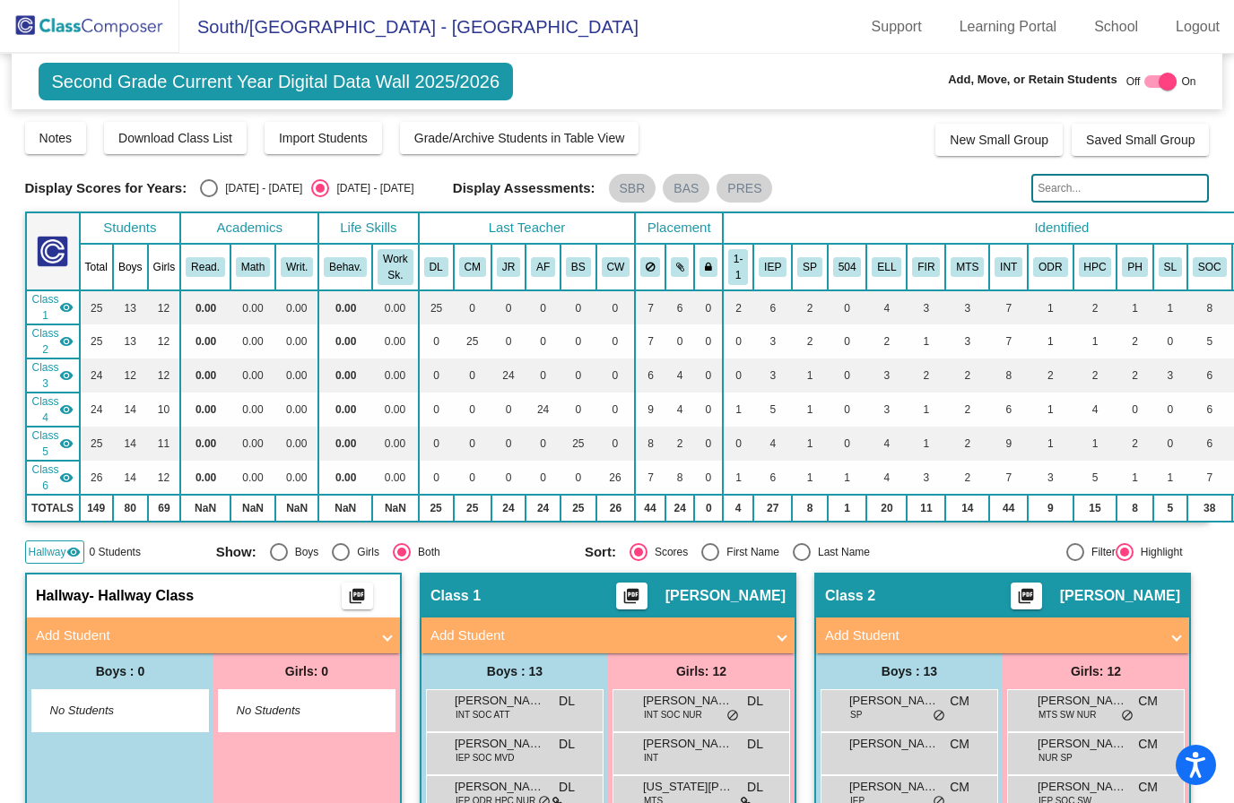
click at [222, 631] on mat-panel-title "Add Student" at bounding box center [203, 636] width 334 height 21
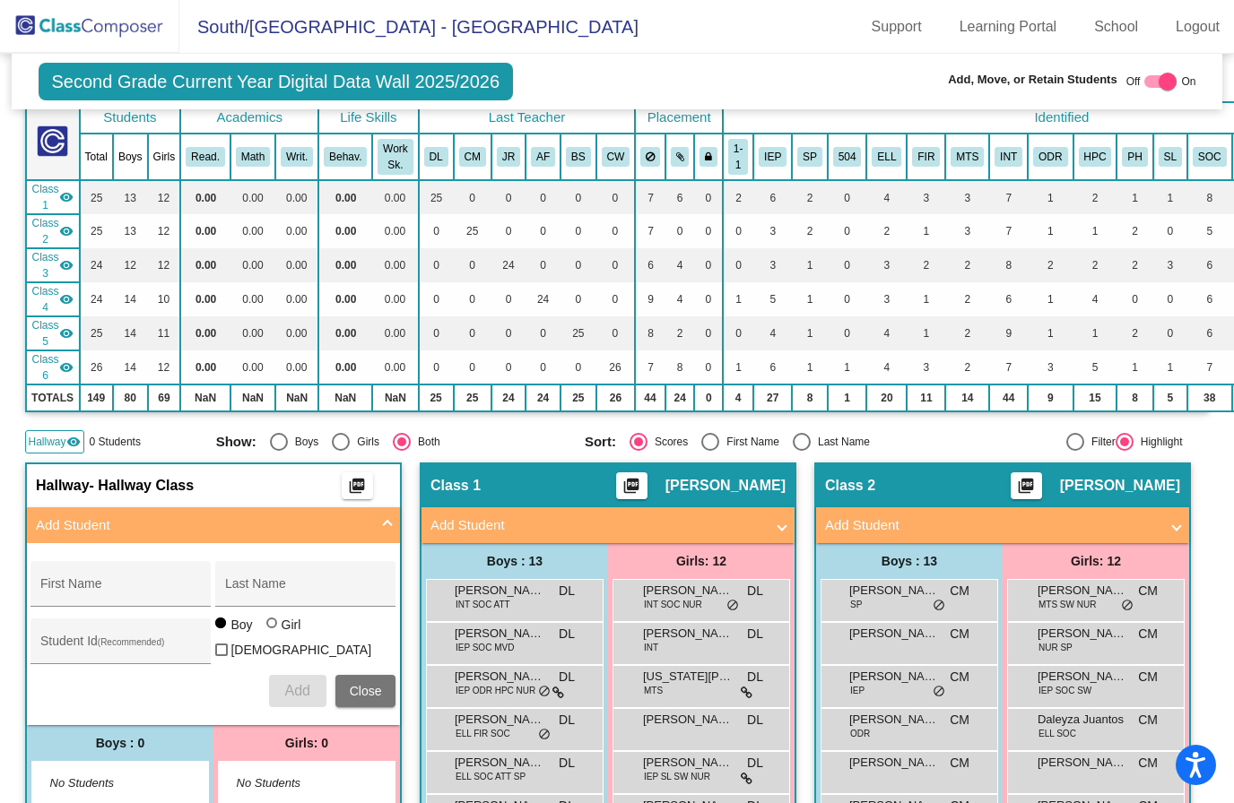
scroll to position [110, 0]
click at [150, 585] on input "First Name" at bounding box center [120, 591] width 161 height 14
type input "[PERSON_NAME]"
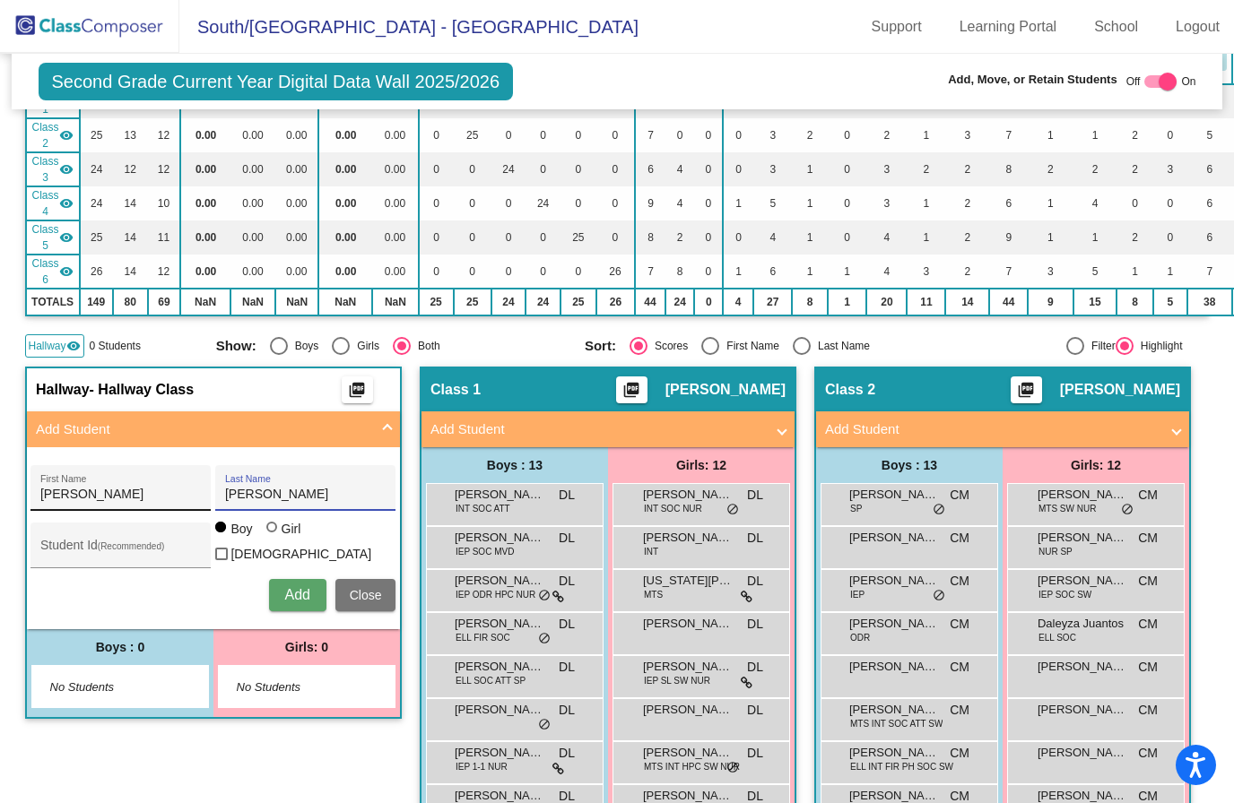
scroll to position [208, 0]
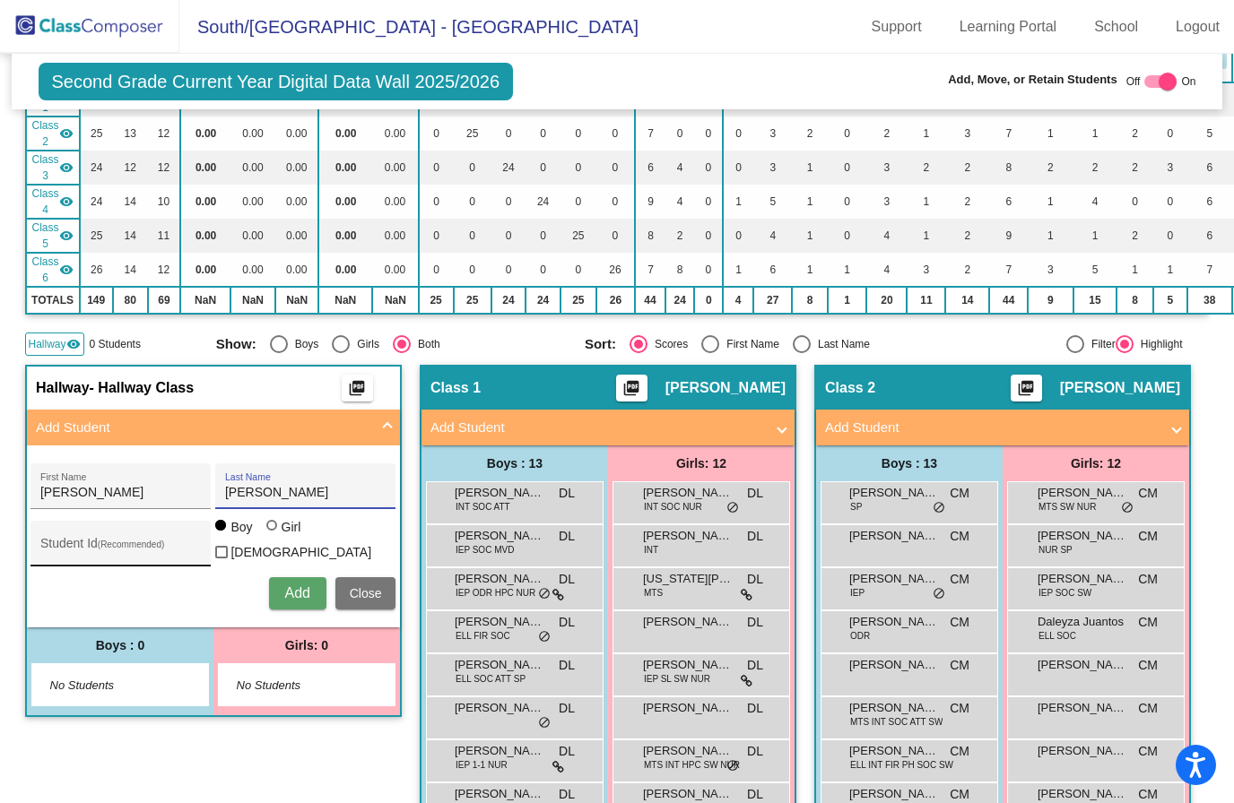
type input "[PERSON_NAME]"
click at [149, 552] on input "Student Id (Recommended)" at bounding box center [120, 550] width 161 height 14
type input "18148"
click at [306, 594] on span "Add" at bounding box center [296, 592] width 25 height 15
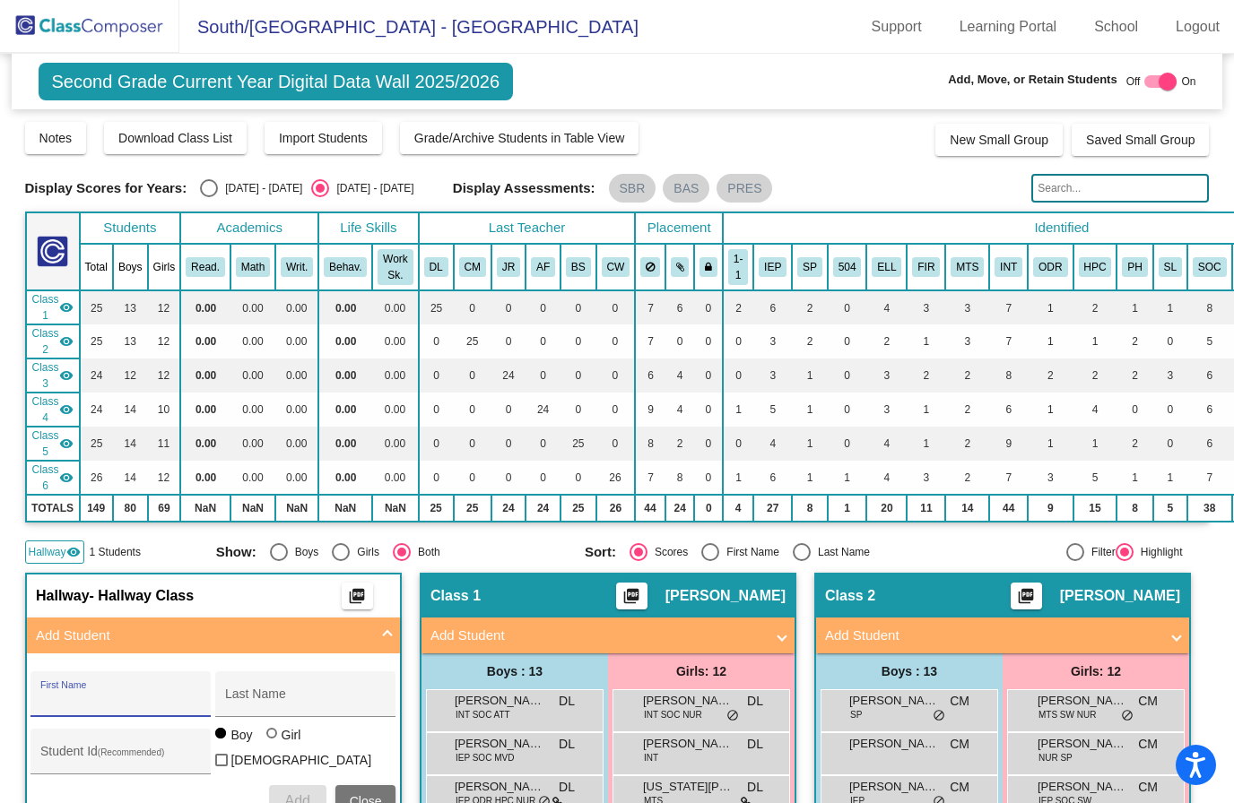
scroll to position [0, 0]
click at [1167, 84] on div at bounding box center [1167, 82] width 18 height 18
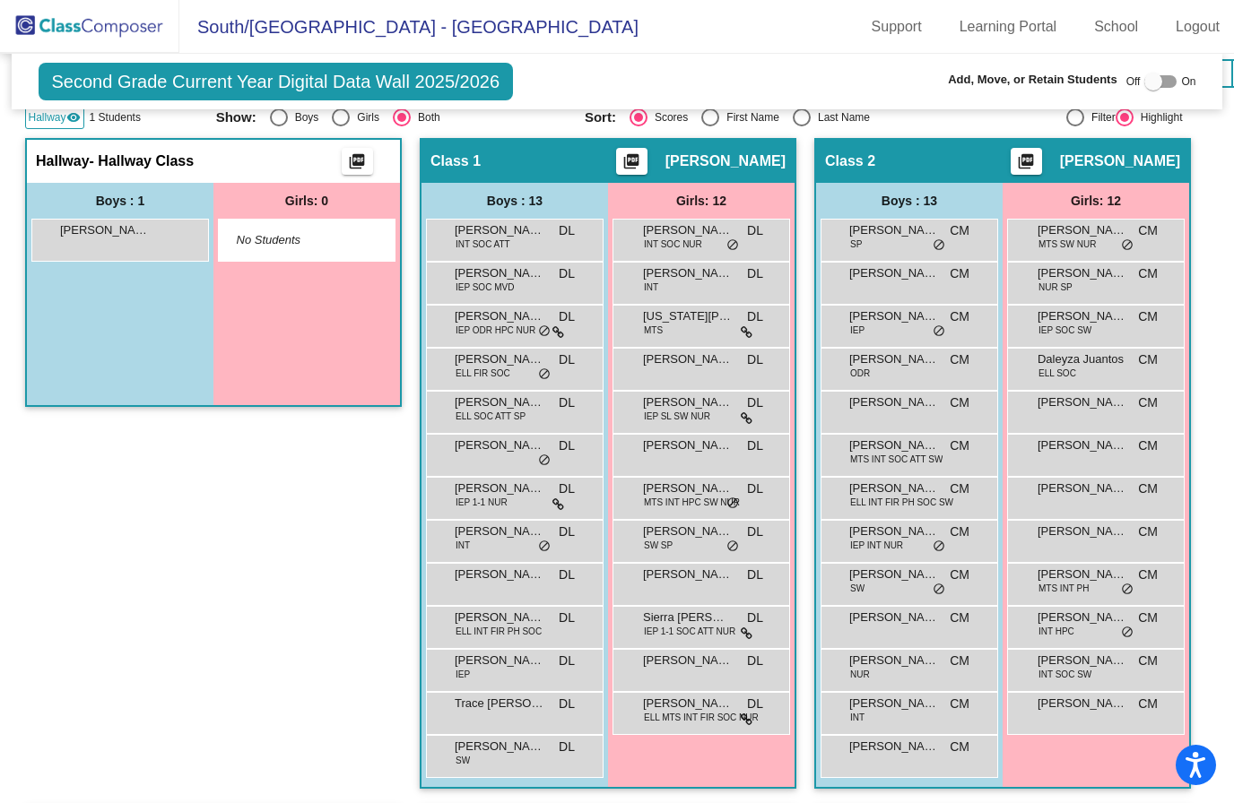
drag, startPoint x: 96, startPoint y: 249, endPoint x: 126, endPoint y: 458, distance: 211.1
click at [126, 458] on div "Hallway - Hallway Class picture_as_pdf Add Student First Name Last Name Student…" at bounding box center [213, 472] width 377 height 669
click at [1161, 84] on div at bounding box center [1153, 82] width 18 height 18
checkbox input "true"
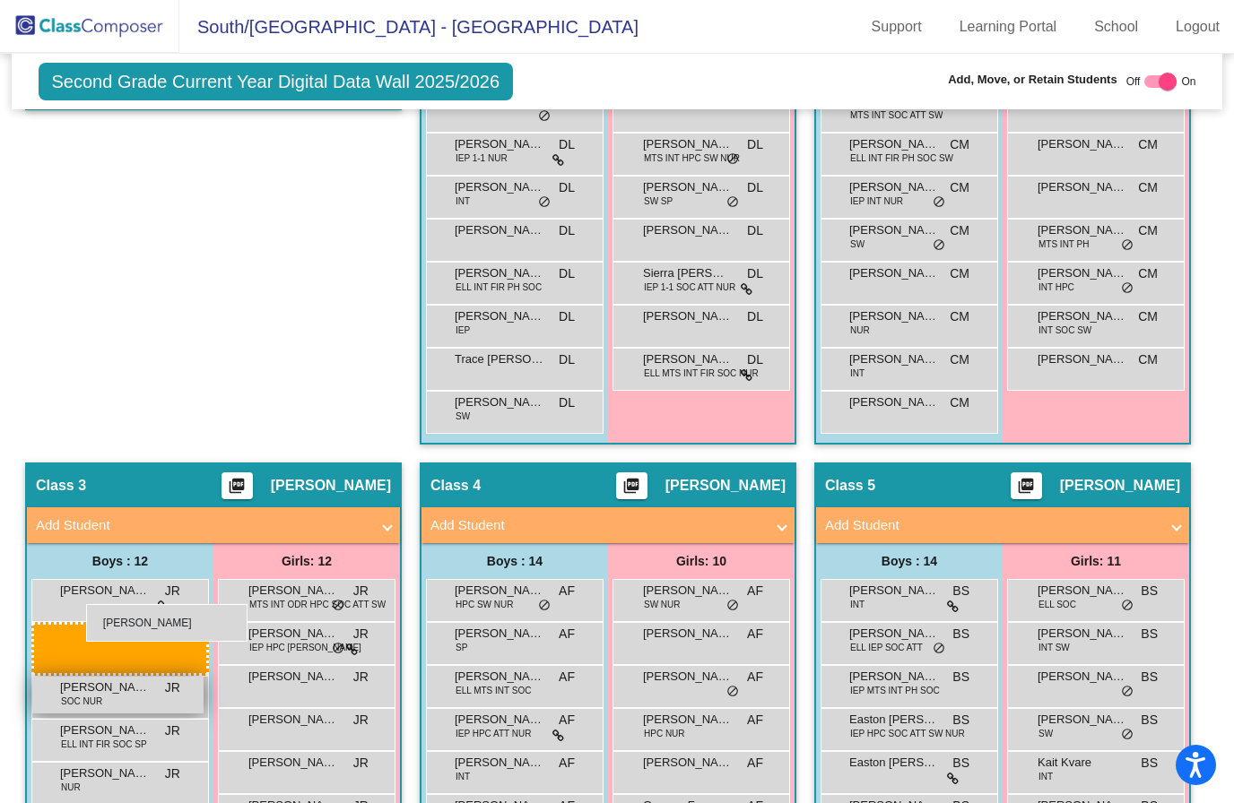
drag, startPoint x: 126, startPoint y: 451, endPoint x: 86, endPoint y: 604, distance: 158.5
